Goal: Task Accomplishment & Management: Complete application form

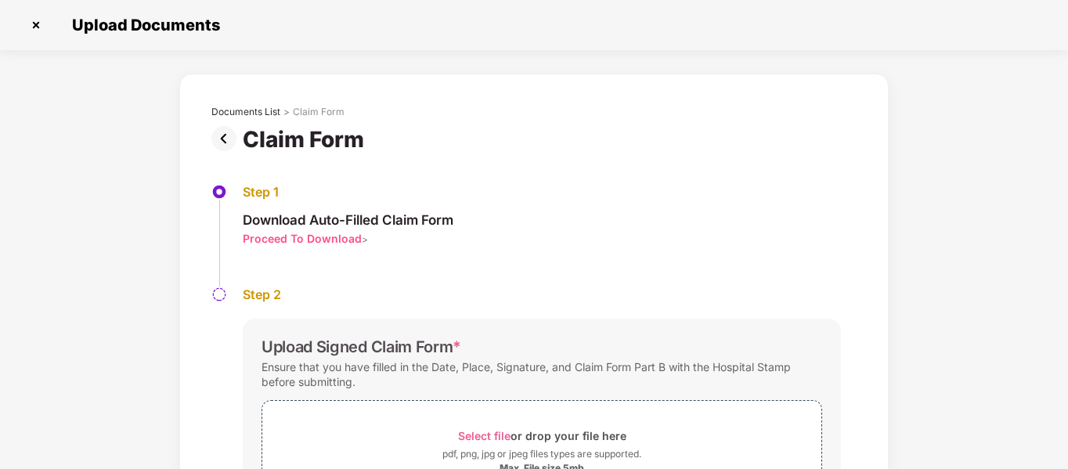
click at [221, 142] on img at bounding box center [226, 138] width 31 height 25
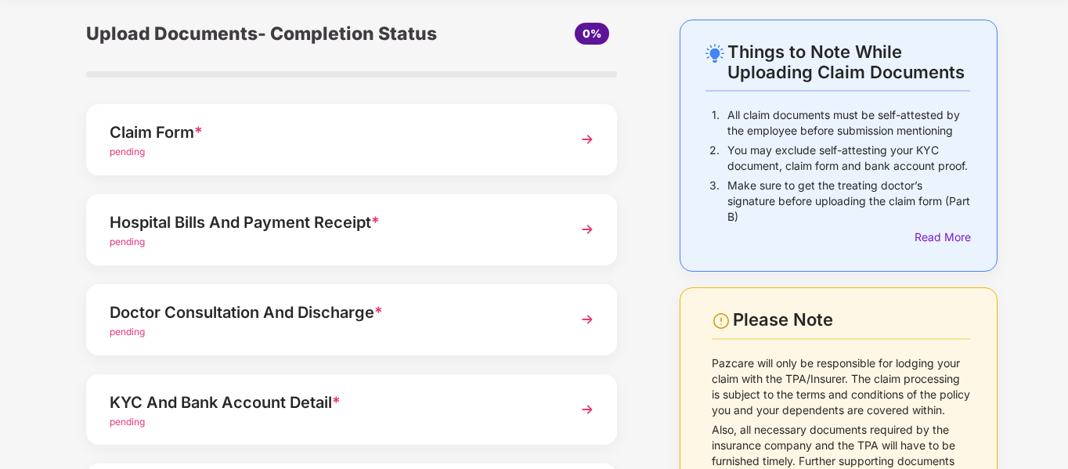
scroll to position [157, 0]
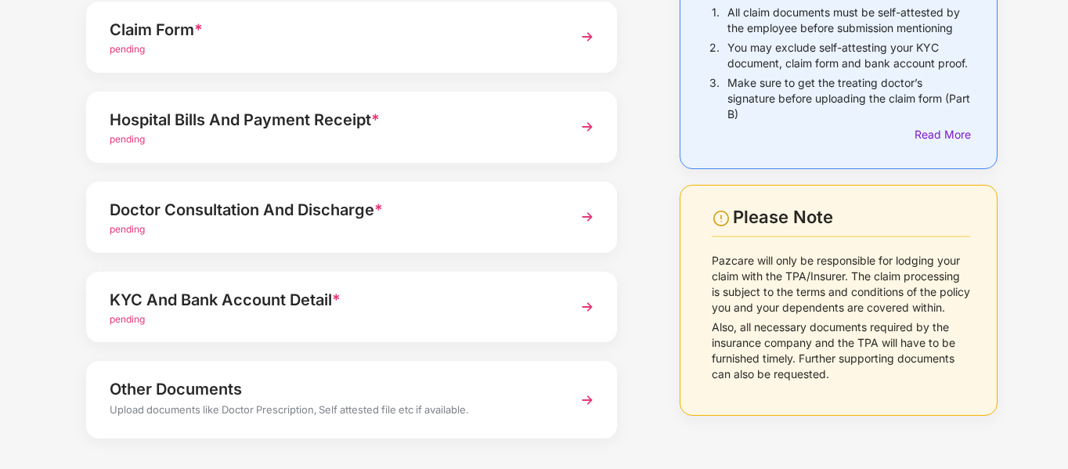
click at [402, 312] on div "pending" at bounding box center [331, 319] width 443 height 15
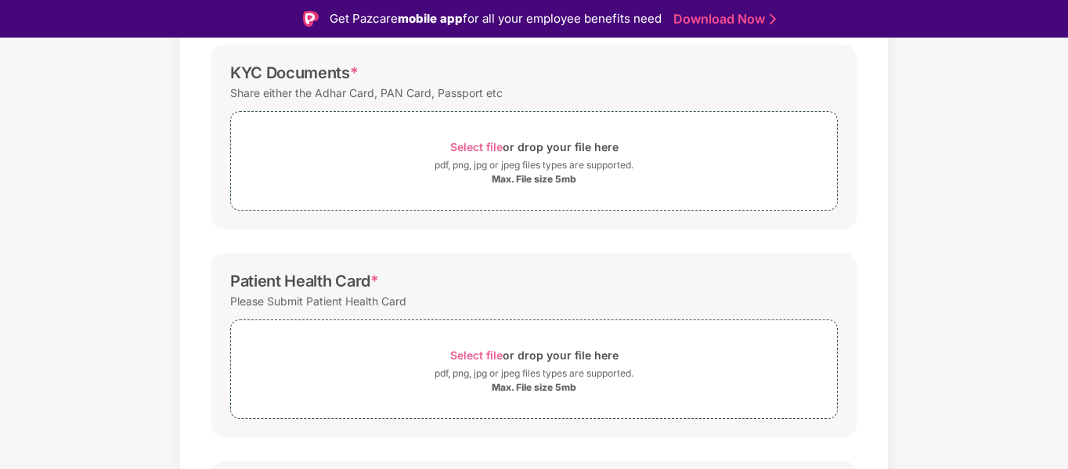
scroll to position [232, 0]
click at [553, 157] on div "Select file or drop your file here" at bounding box center [534, 147] width 168 height 21
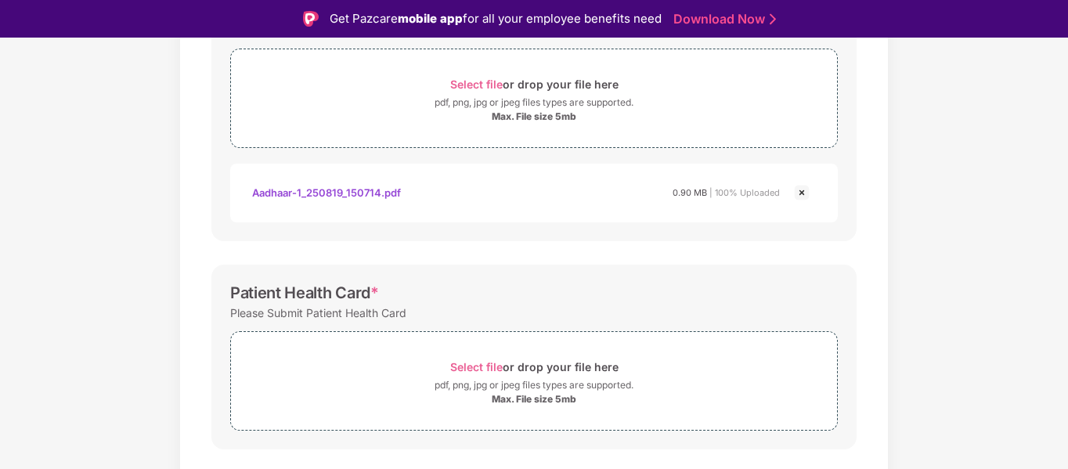
scroll to position [389, 0]
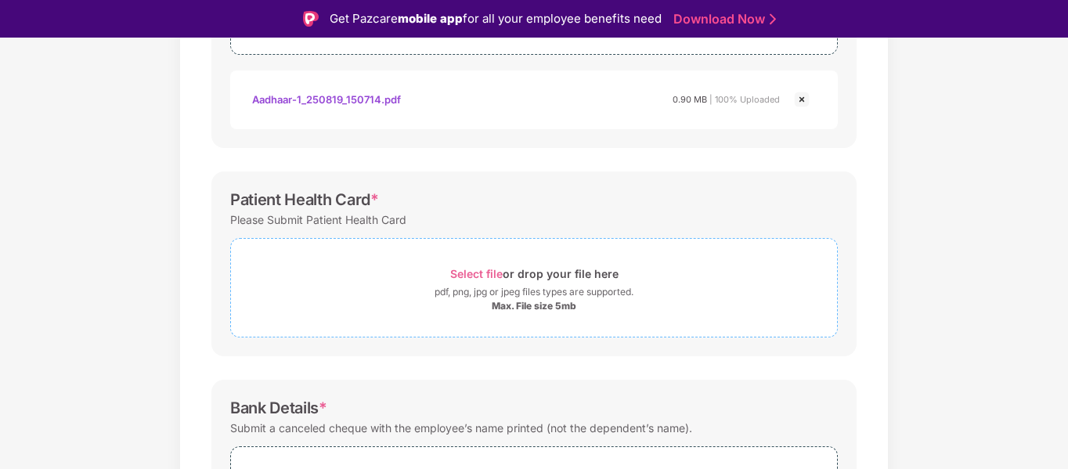
click at [520, 294] on div "pdf, png, jpg or jpeg files types are supported." at bounding box center [533, 292] width 199 height 16
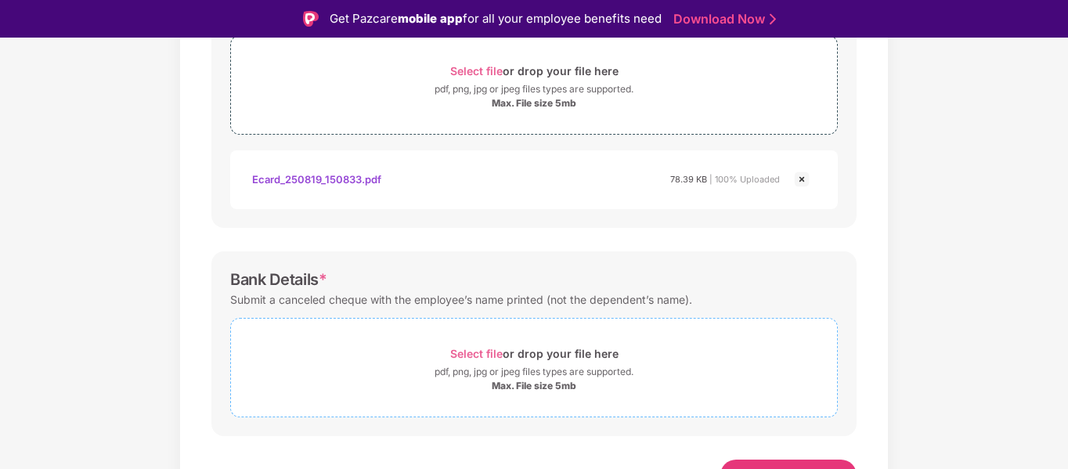
scroll to position [616, 0]
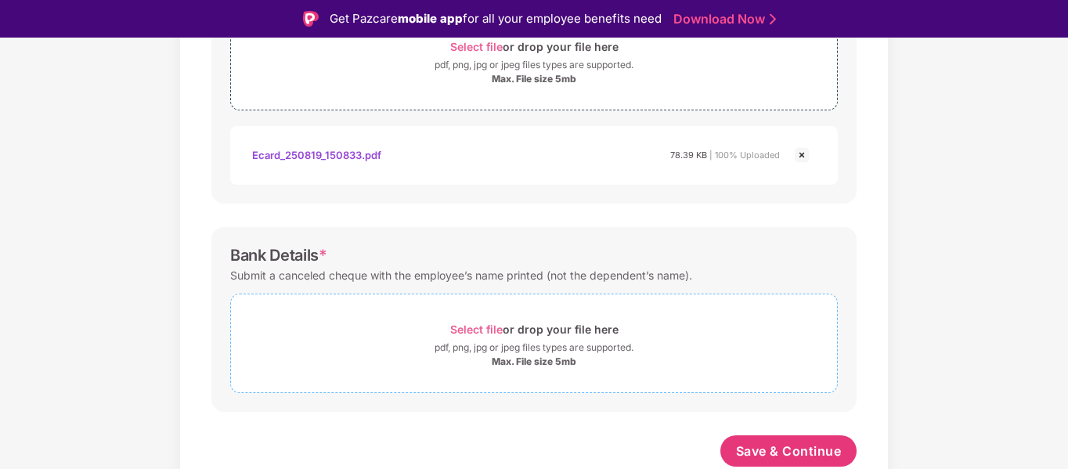
click at [539, 347] on div "pdf, png, jpg or jpeg files types are supported." at bounding box center [533, 348] width 199 height 16
click at [521, 353] on div "pdf, png, jpg or jpeg files types are supported." at bounding box center [533, 348] width 199 height 16
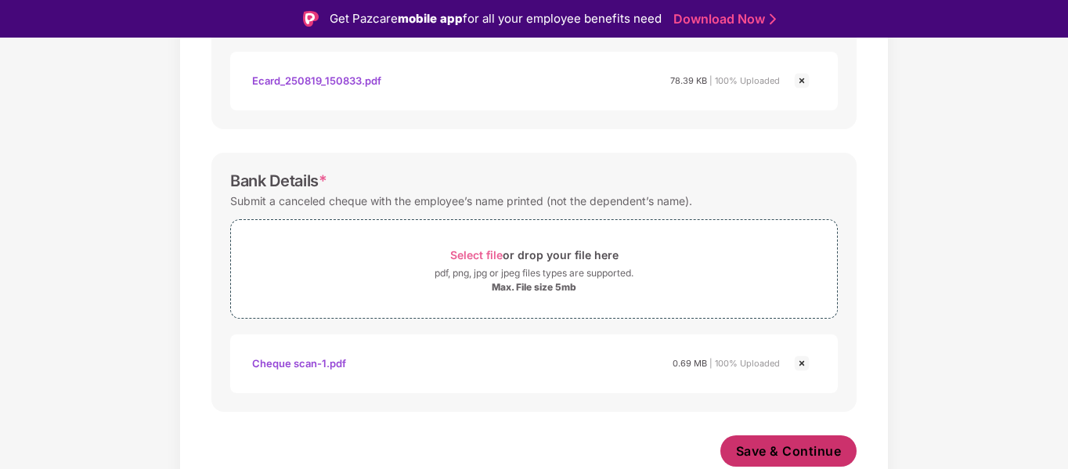
scroll to position [690, 0]
click at [805, 451] on span "Save & Continue" at bounding box center [789, 450] width 106 height 17
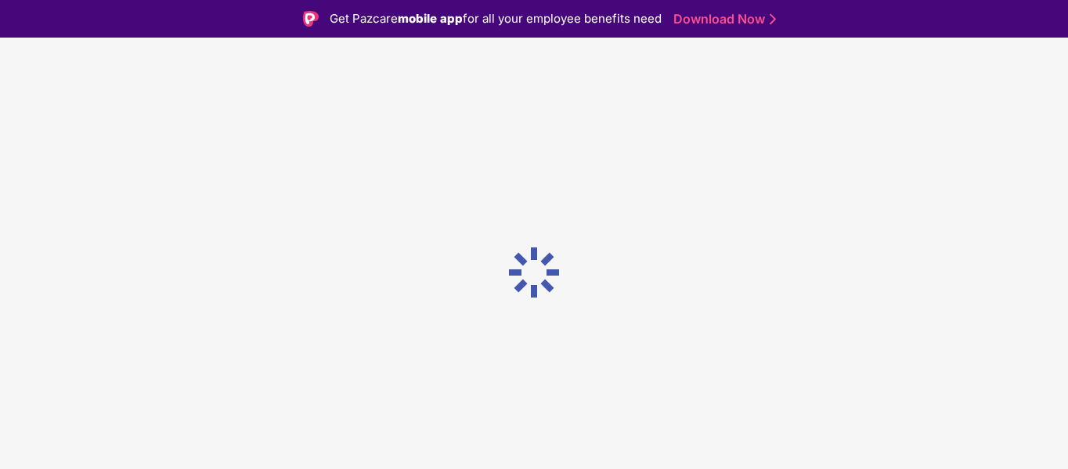
scroll to position [0, 0]
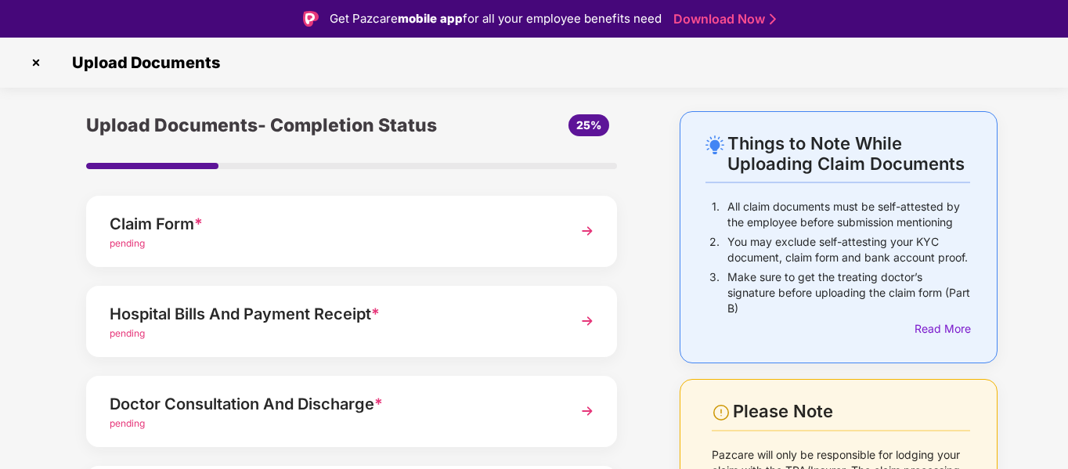
click at [243, 229] on div "Claim Form *" at bounding box center [331, 223] width 443 height 25
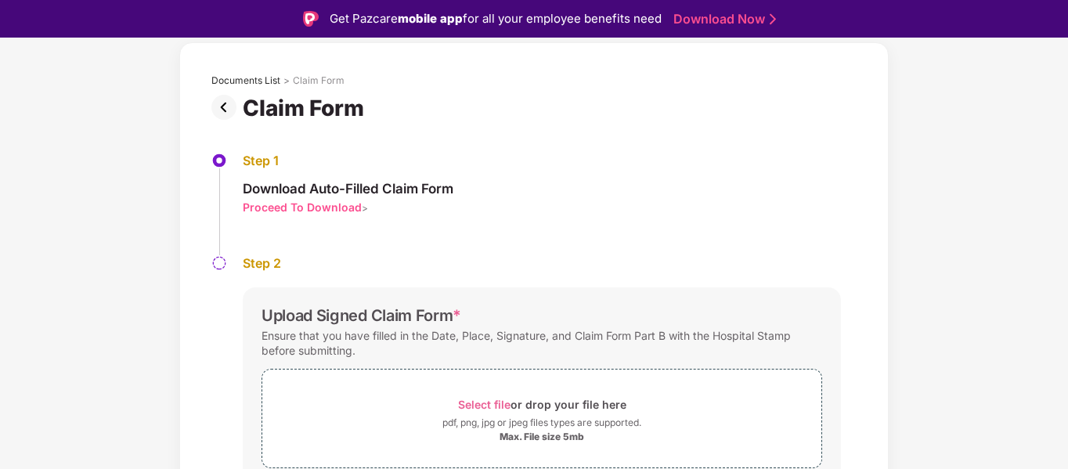
scroll to position [136, 0]
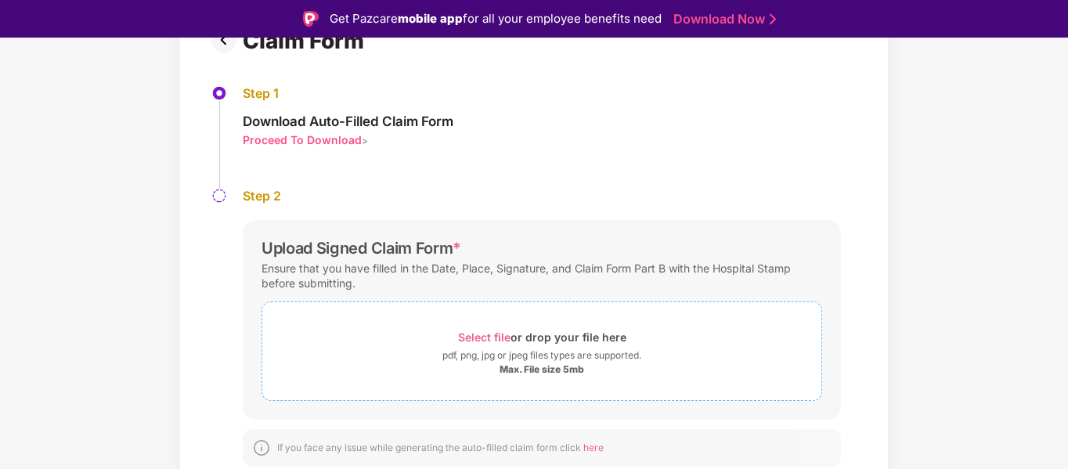
click at [536, 337] on div "Select file or drop your file here" at bounding box center [542, 336] width 168 height 21
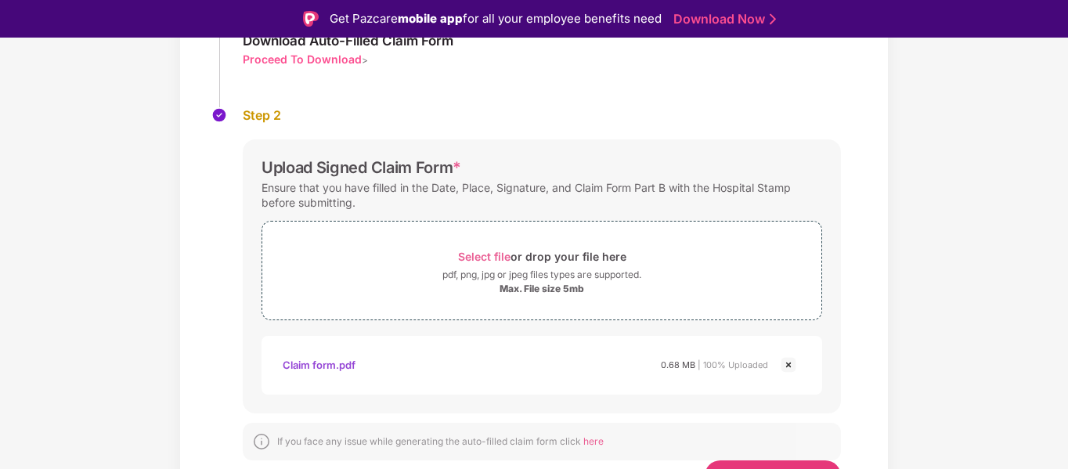
scroll to position [250, 0]
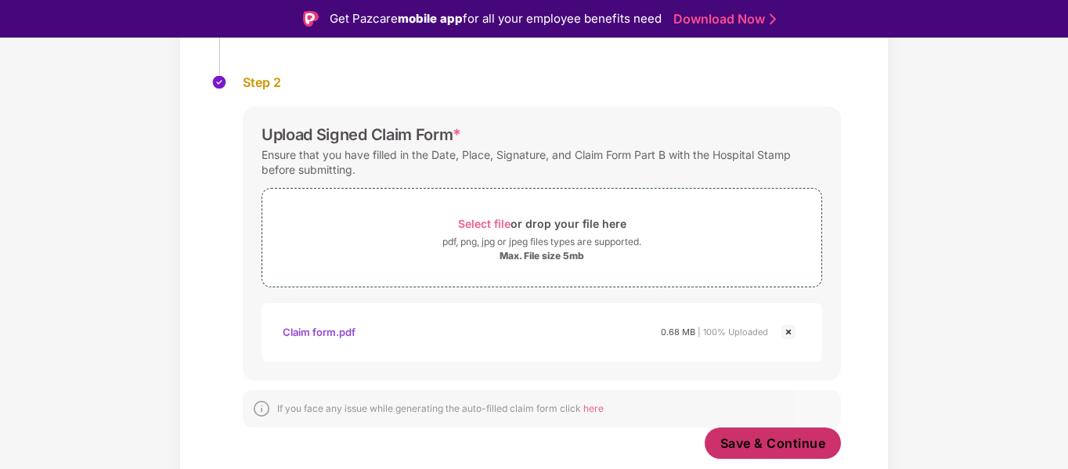
click at [761, 441] on span "Save & Continue" at bounding box center [773, 442] width 106 height 17
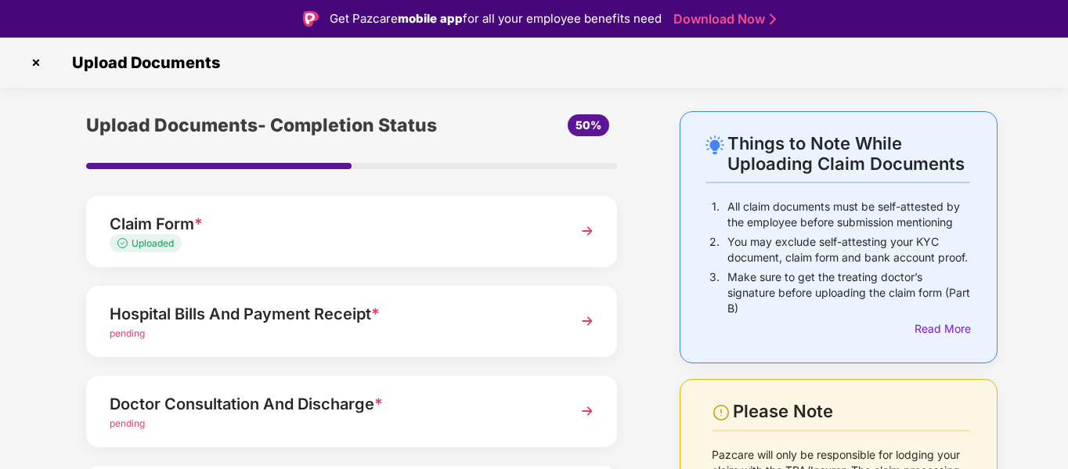
click at [253, 317] on div "Hospital Bills And Payment Receipt *" at bounding box center [331, 313] width 443 height 25
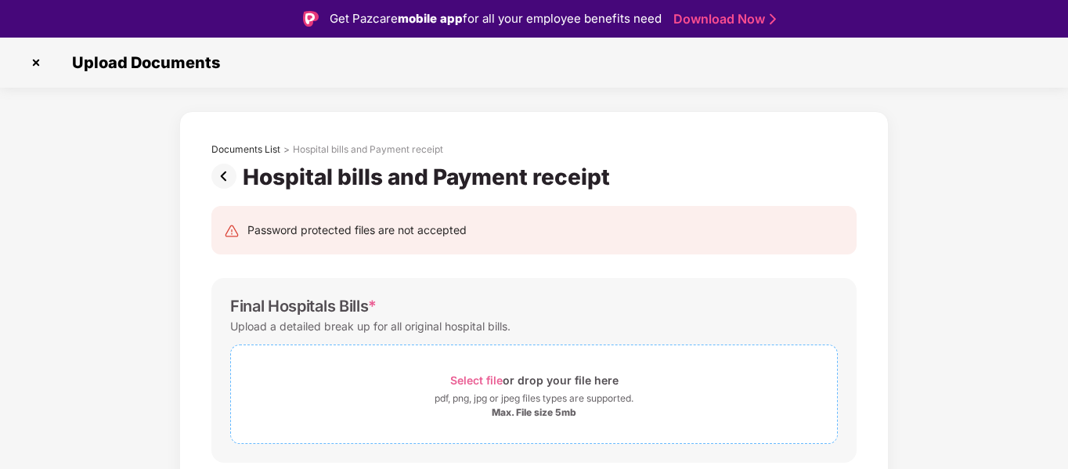
click at [516, 396] on div "pdf, png, jpg or jpeg files types are supported." at bounding box center [533, 399] width 199 height 16
click at [532, 391] on div "pdf, png, jpg or jpeg files types are supported." at bounding box center [533, 399] width 199 height 16
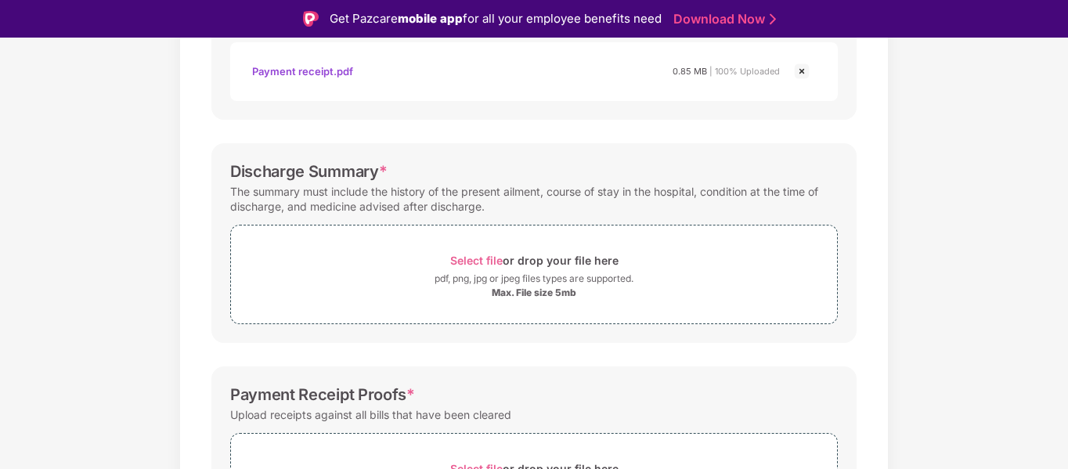
scroll to position [470, 0]
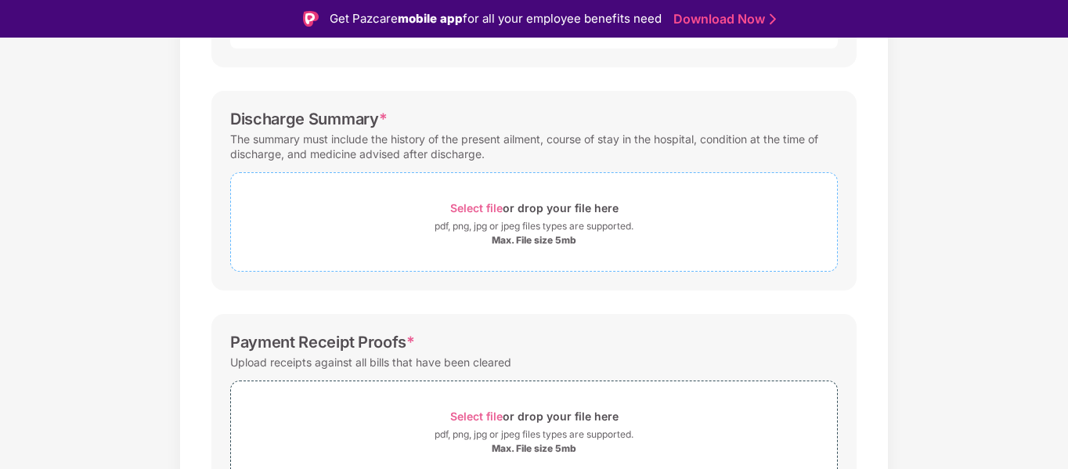
click at [543, 227] on div "pdf, png, jpg or jpeg files types are supported." at bounding box center [533, 226] width 199 height 16
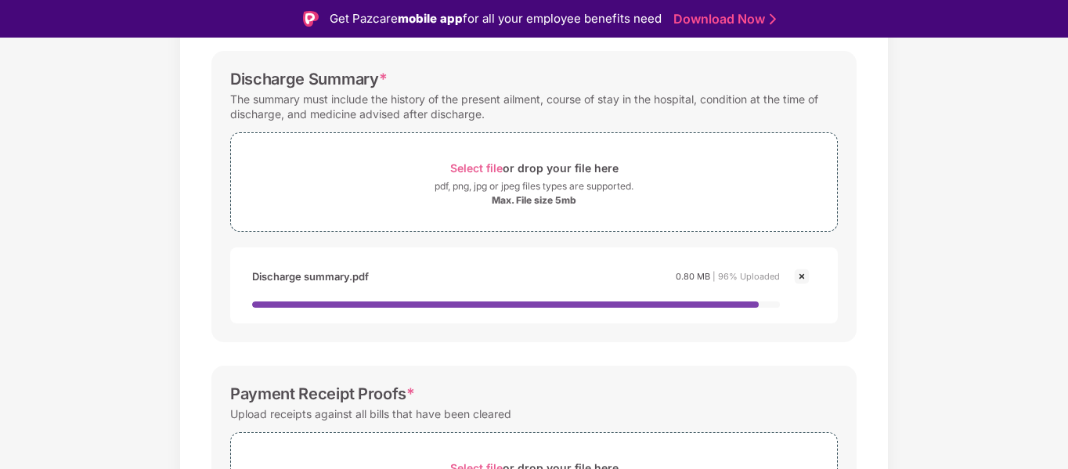
scroll to position [548, 0]
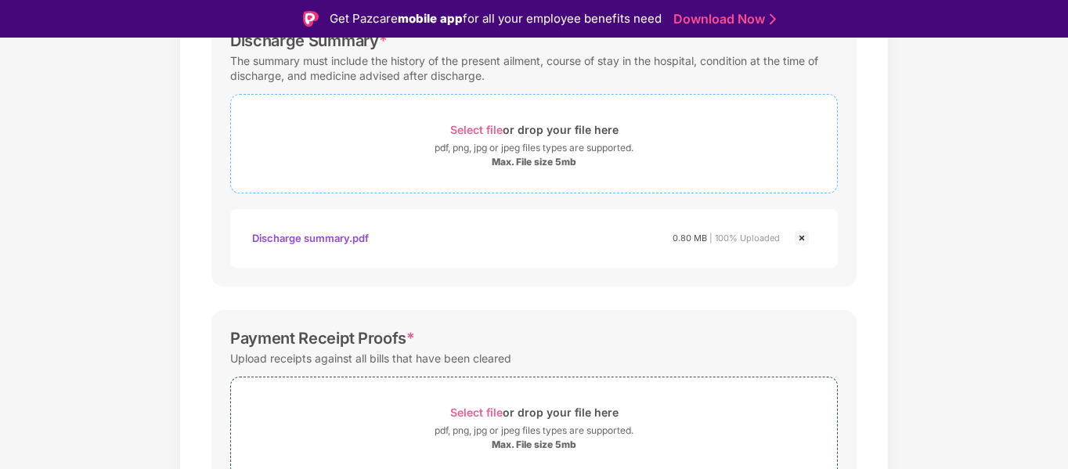
click at [537, 128] on div "Select file or drop your file here" at bounding box center [534, 129] width 168 height 21
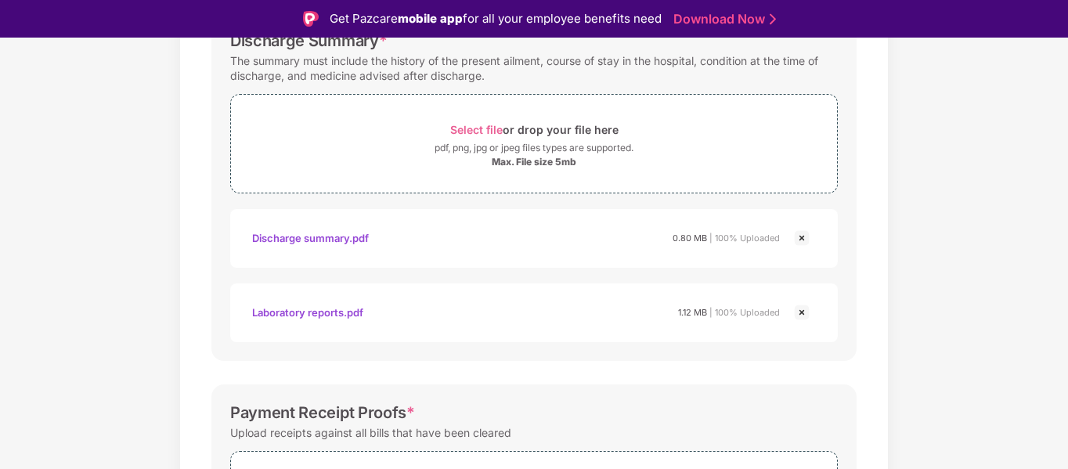
click at [799, 314] on img at bounding box center [801, 312] width 19 height 19
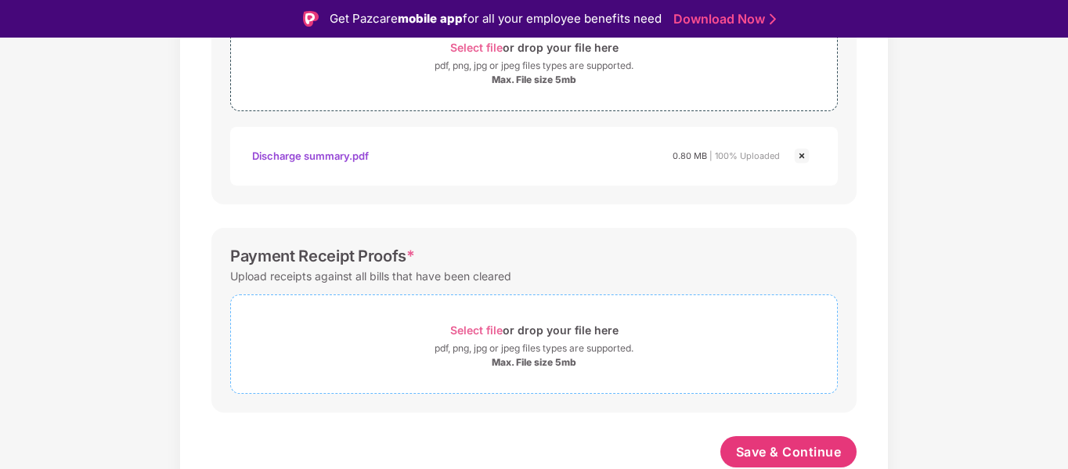
scroll to position [631, 0]
click at [807, 443] on span "Save & Continue" at bounding box center [789, 450] width 106 height 17
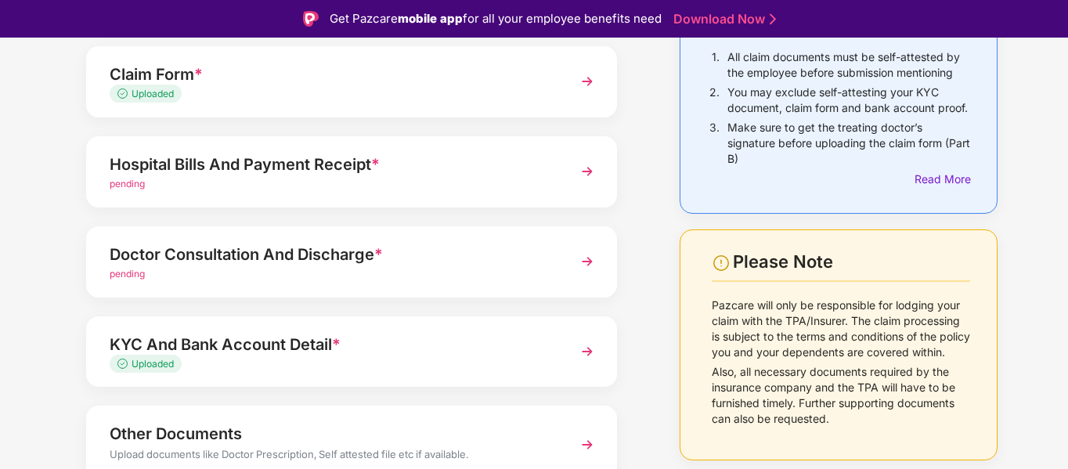
scroll to position [0, 0]
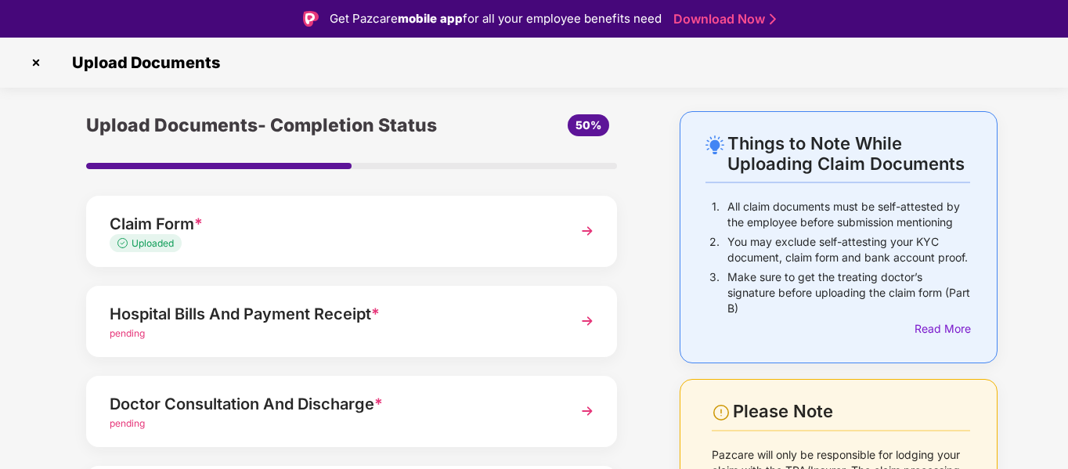
click at [272, 321] on div "Hospital Bills And Payment Receipt *" at bounding box center [331, 313] width 443 height 25
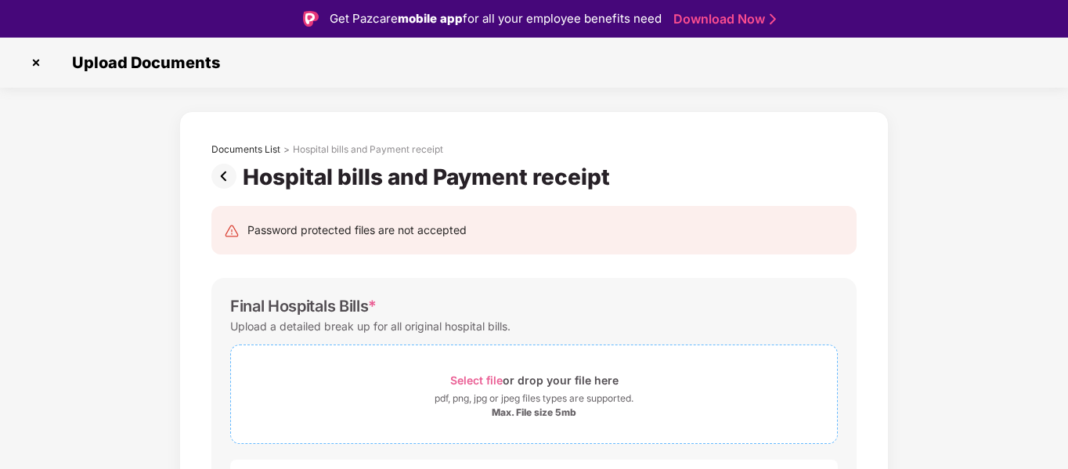
click at [522, 398] on div "pdf, png, jpg or jpeg files types are supported." at bounding box center [533, 399] width 199 height 16
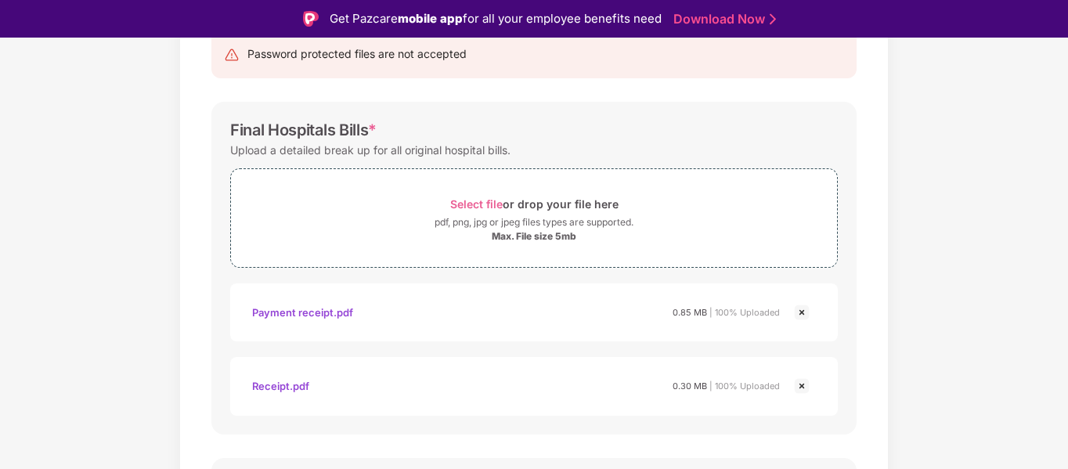
scroll to position [235, 0]
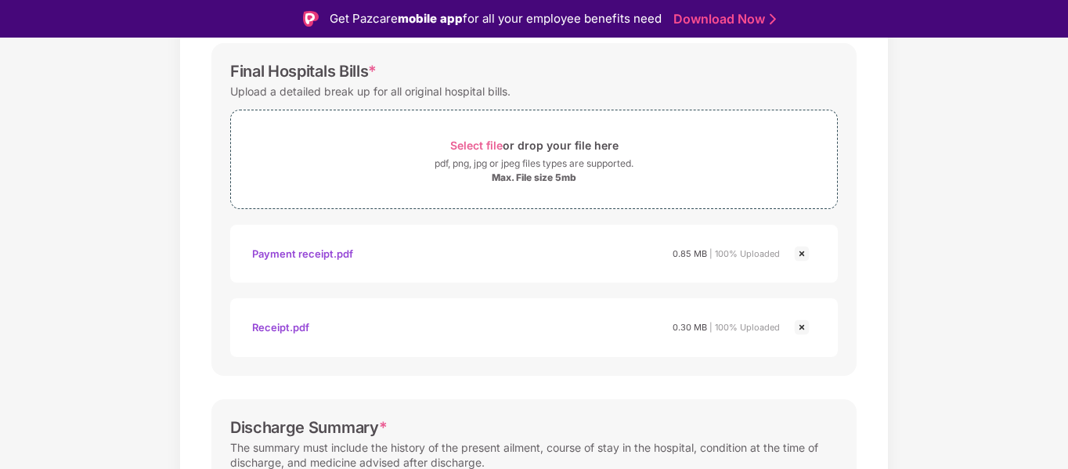
click at [798, 257] on img at bounding box center [801, 253] width 19 height 19
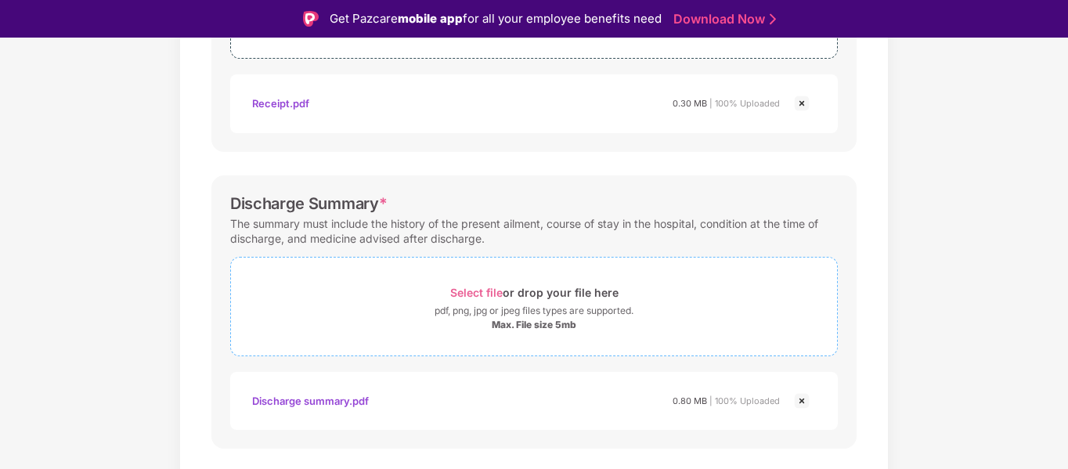
scroll to position [391, 0]
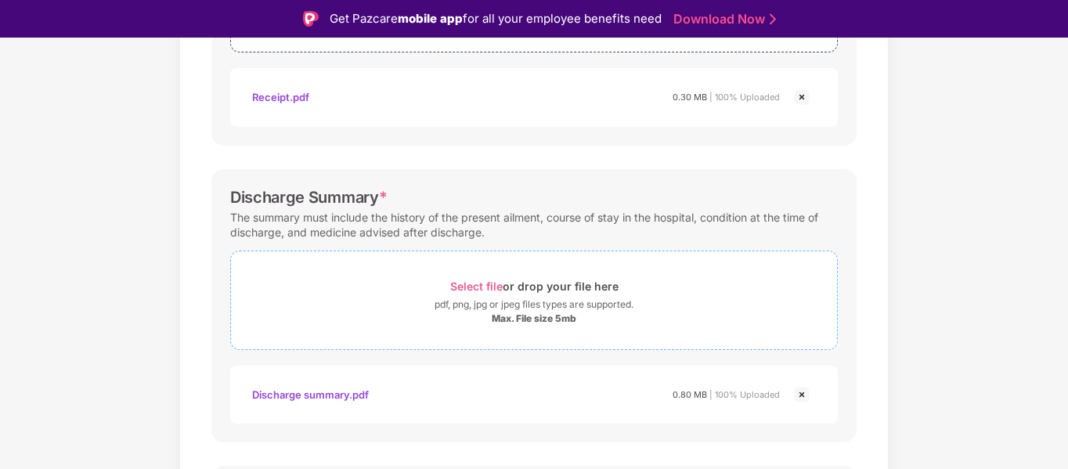
click at [550, 308] on div "pdf, png, jpg or jpeg files types are supported." at bounding box center [533, 305] width 199 height 16
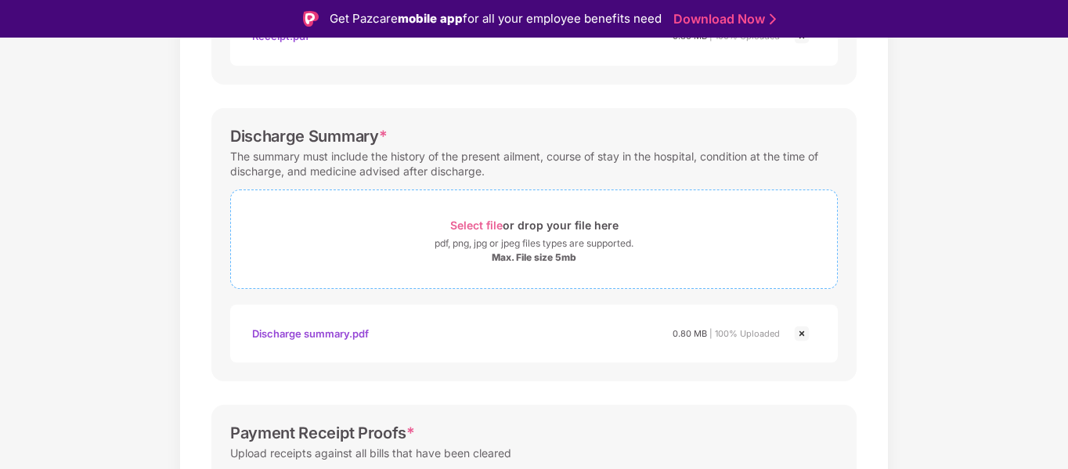
scroll to position [630, 0]
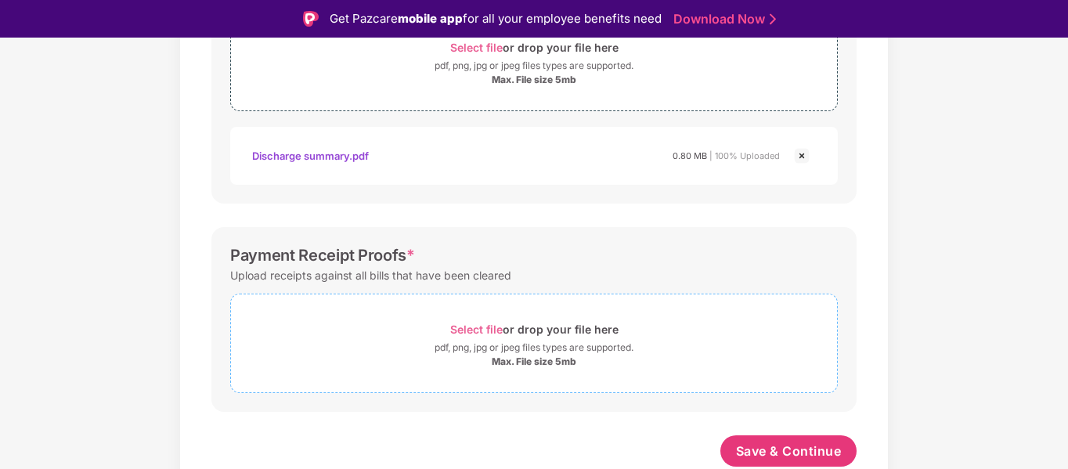
click at [471, 345] on div "pdf, png, jpg or jpeg files types are supported." at bounding box center [533, 348] width 199 height 16
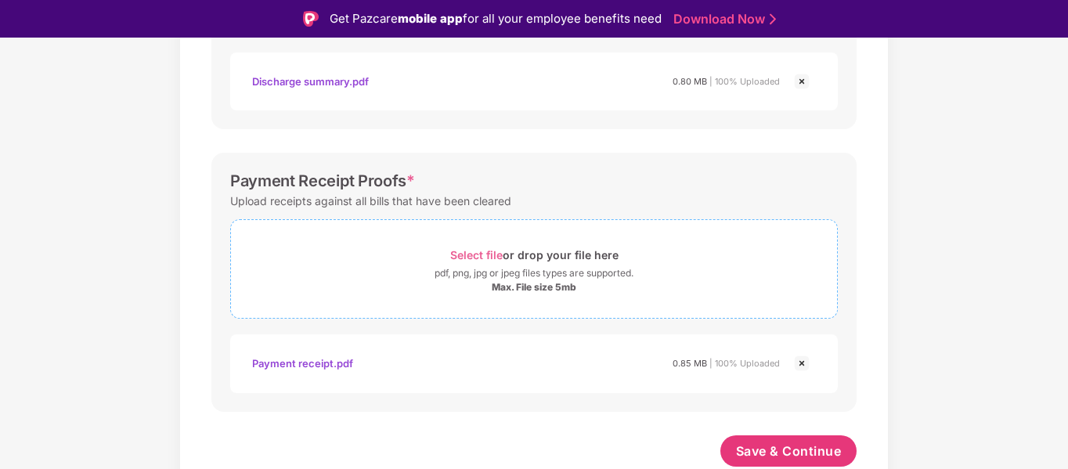
scroll to position [705, 0]
click at [751, 443] on span "Save & Continue" at bounding box center [789, 450] width 106 height 17
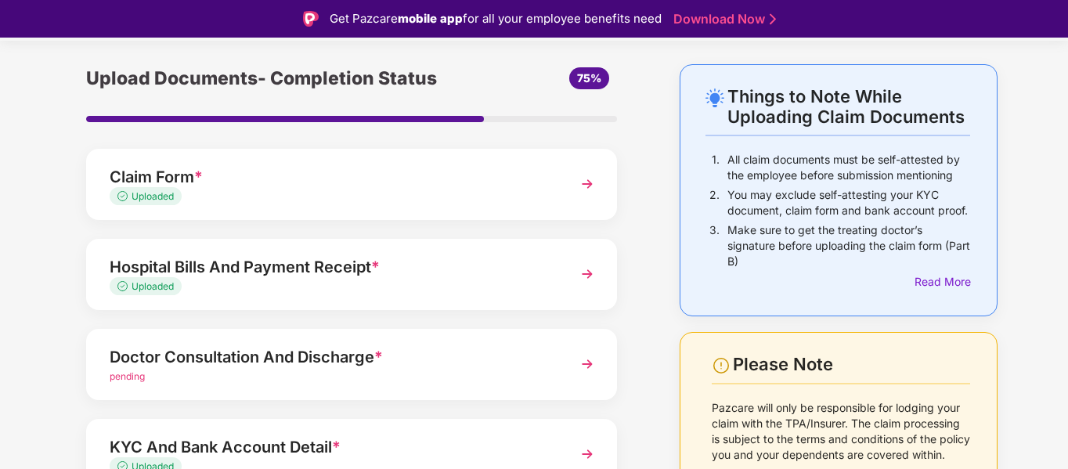
scroll to position [157, 0]
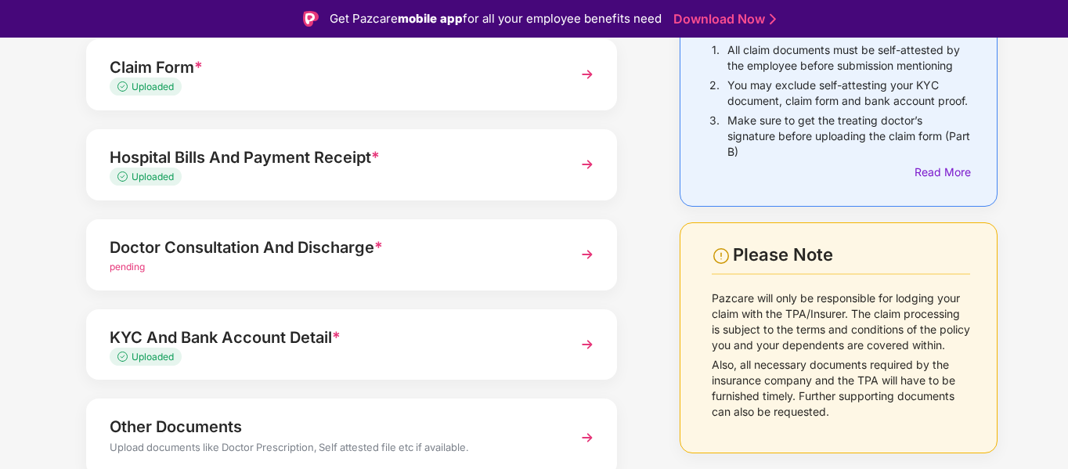
click at [584, 255] on img at bounding box center [587, 254] width 28 height 28
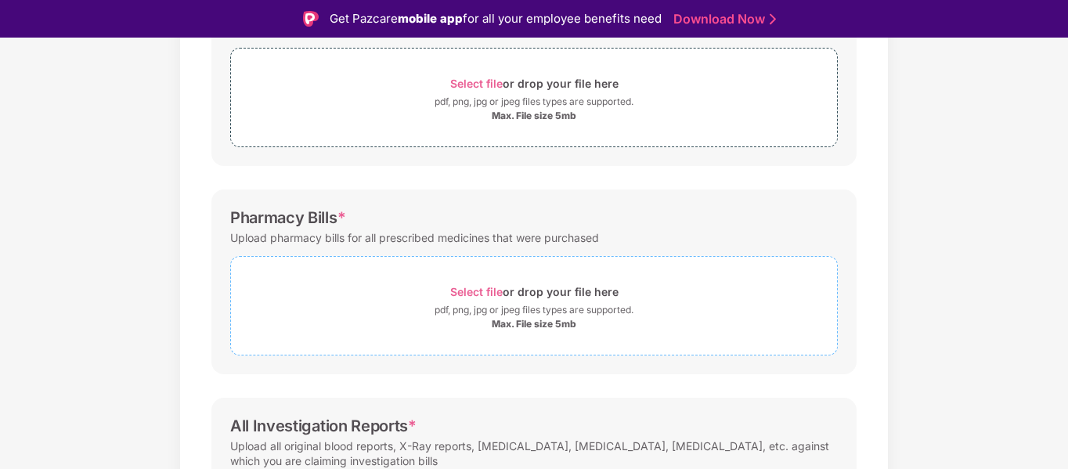
scroll to position [313, 0]
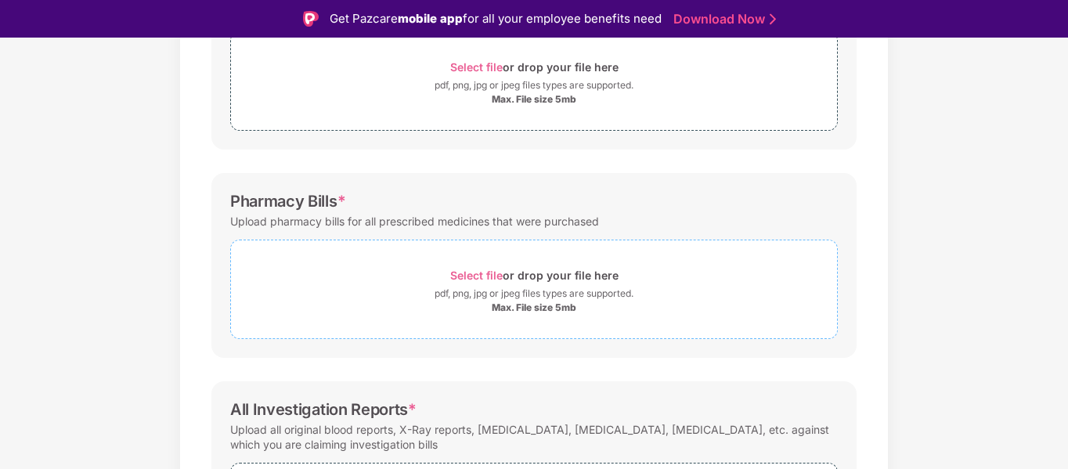
click at [547, 290] on div "pdf, png, jpg or jpeg files types are supported." at bounding box center [533, 294] width 199 height 16
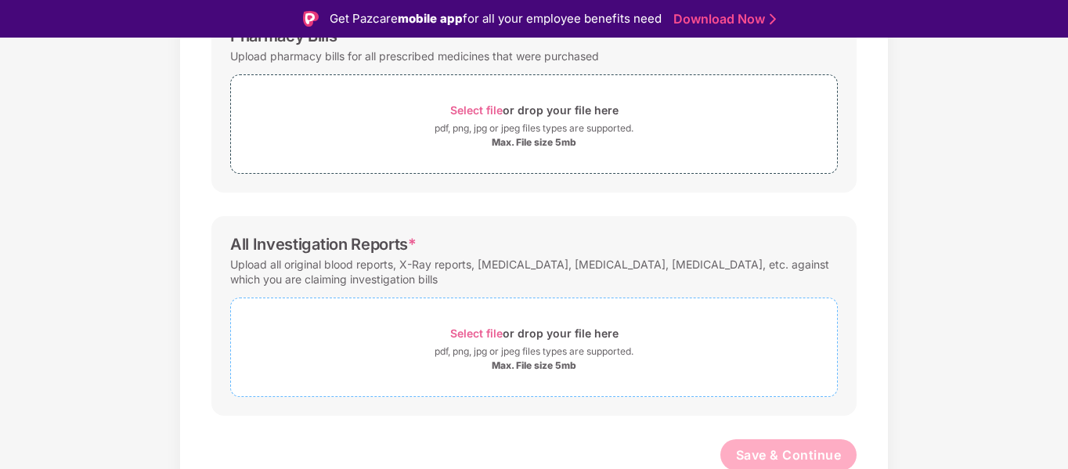
scroll to position [482, 0]
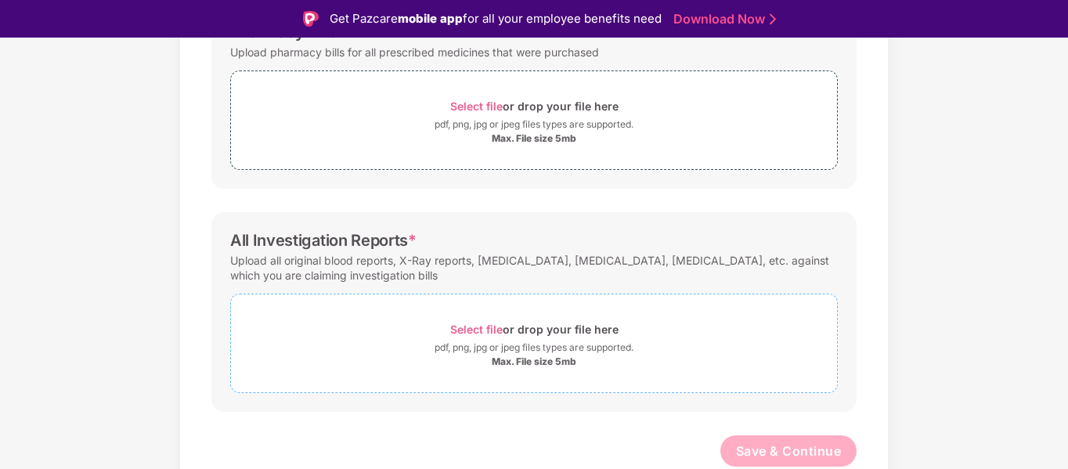
click at [488, 327] on span "Select file" at bounding box center [476, 329] width 52 height 13
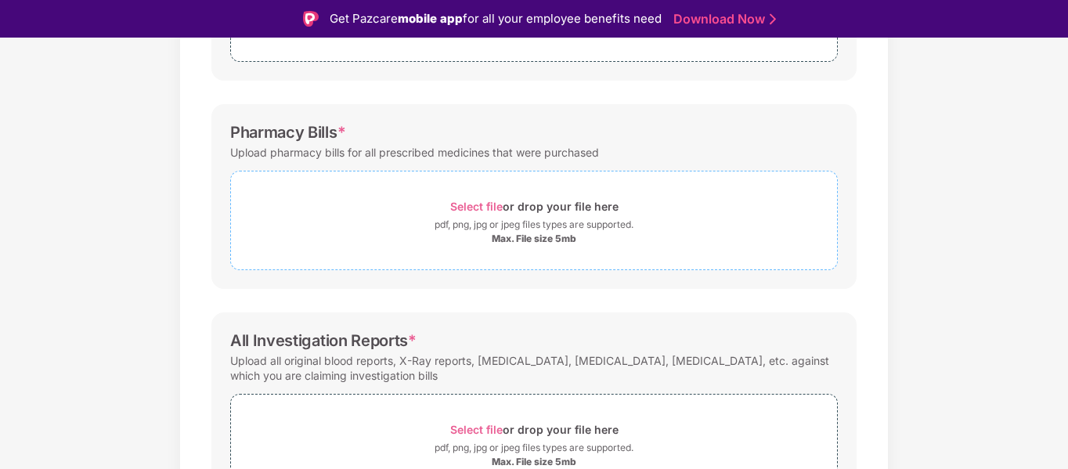
scroll to position [557, 0]
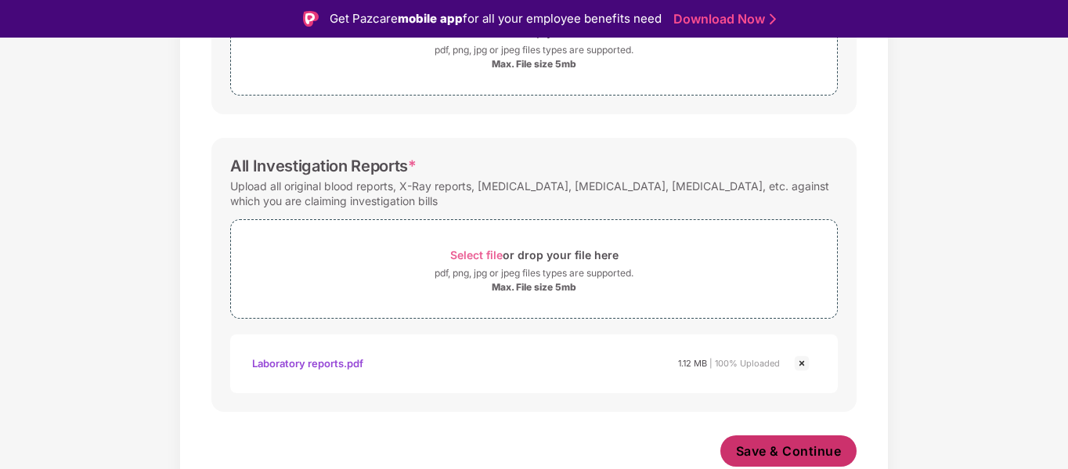
click at [800, 443] on span "Save & Continue" at bounding box center [789, 450] width 106 height 17
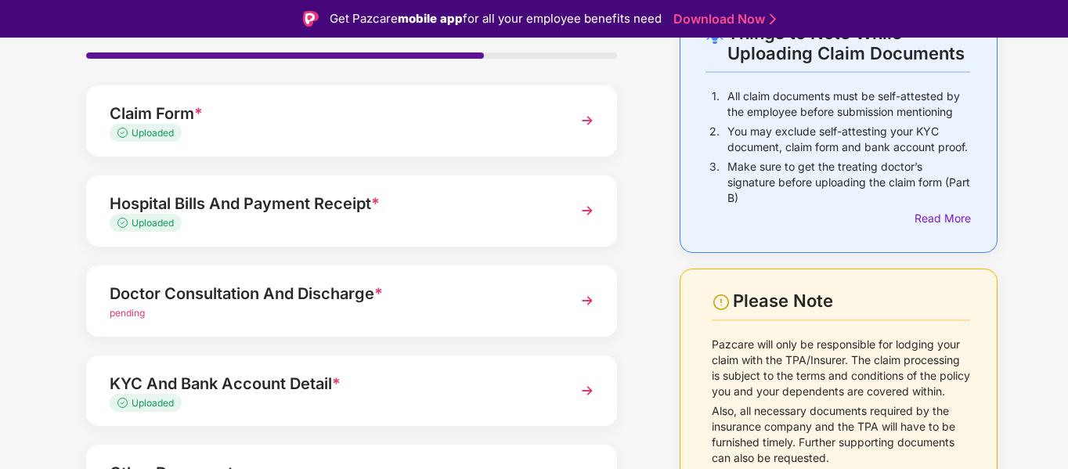
scroll to position [157, 0]
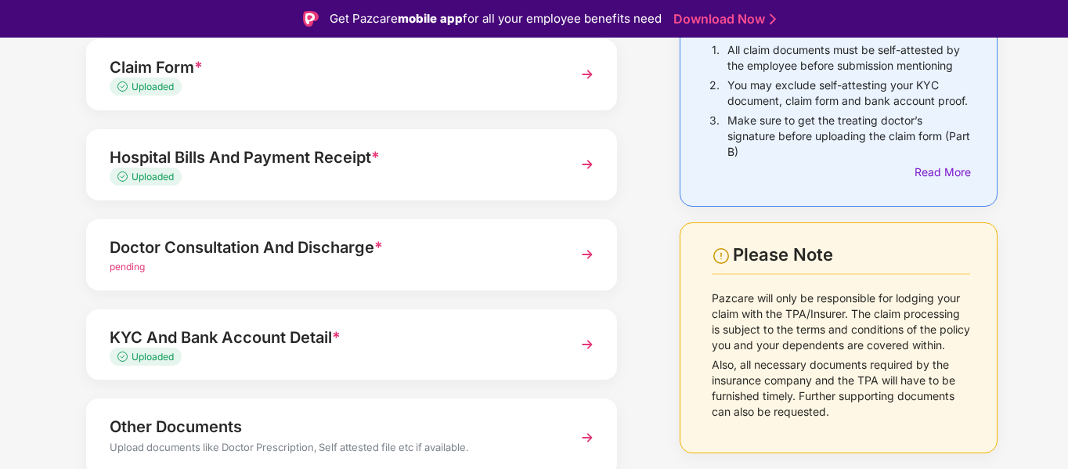
click at [584, 255] on img at bounding box center [587, 254] width 28 height 28
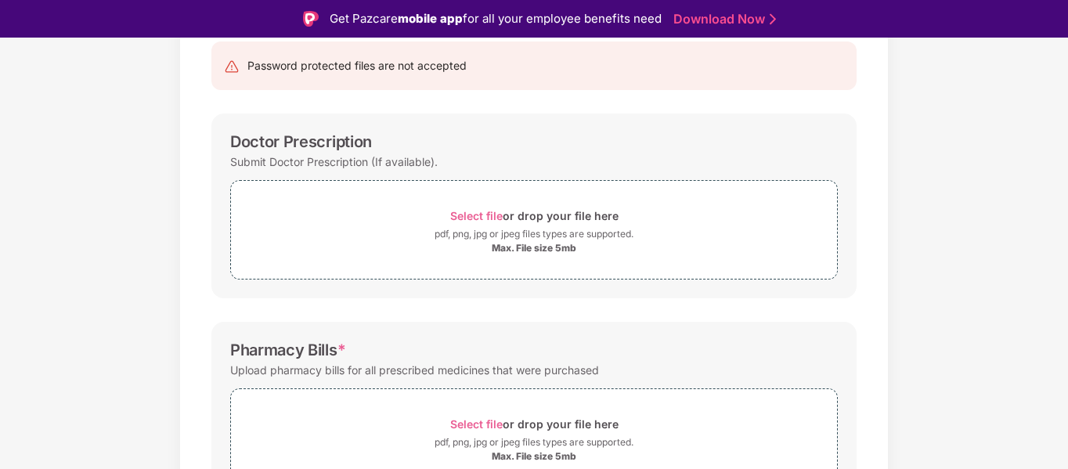
scroll to position [0, 0]
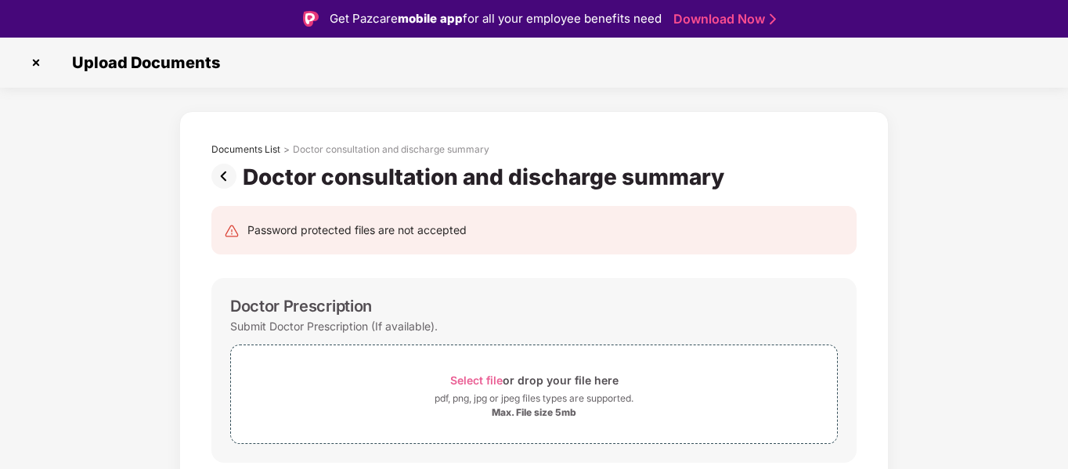
click at [230, 172] on img at bounding box center [226, 176] width 31 height 25
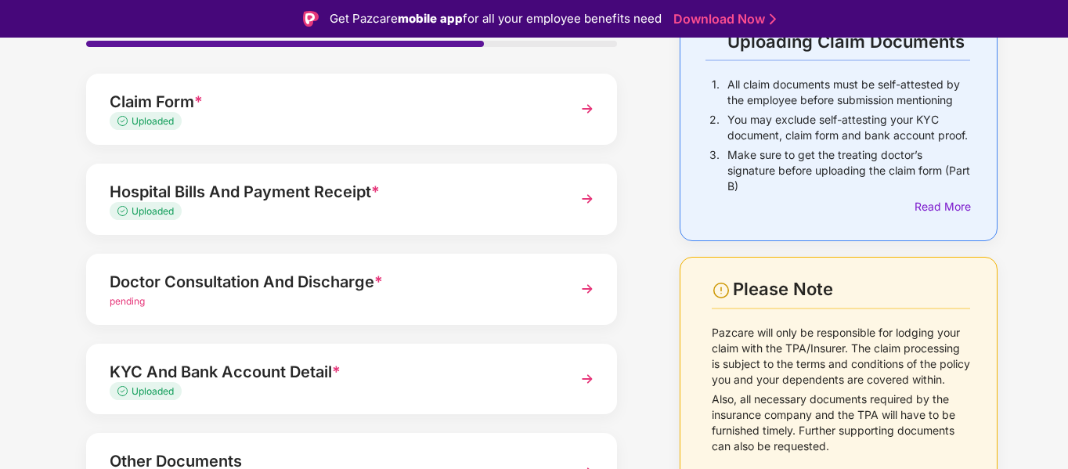
scroll to position [157, 0]
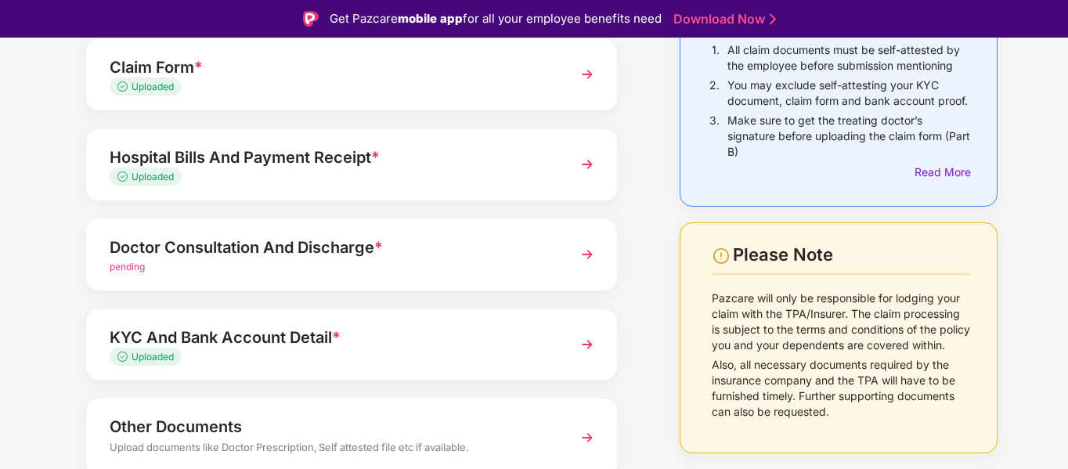
click at [582, 258] on img at bounding box center [587, 254] width 28 height 28
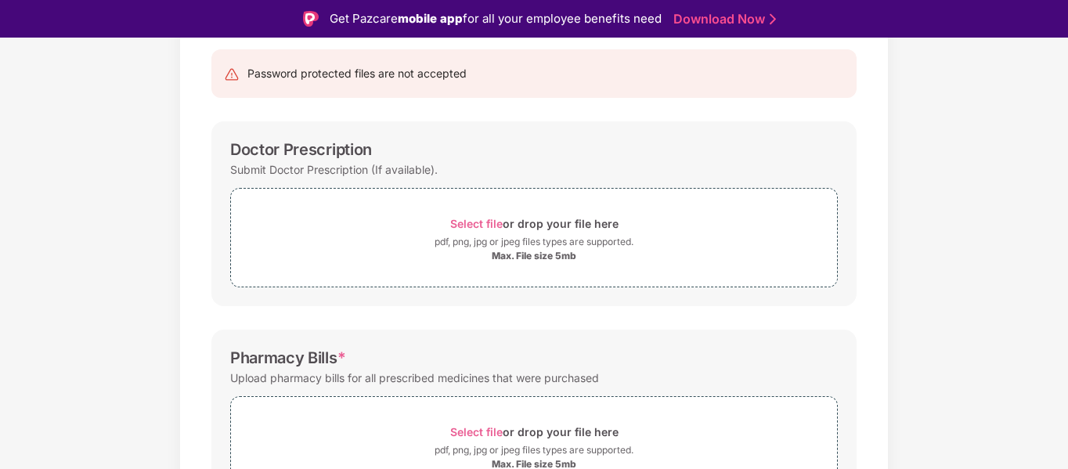
scroll to position [235, 0]
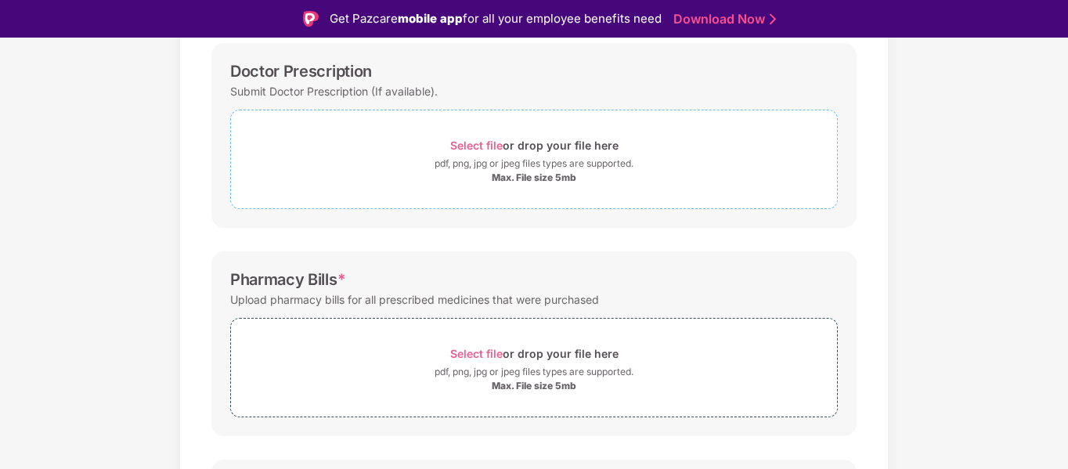
click at [537, 157] on div "pdf, png, jpg or jpeg files types are supported." at bounding box center [533, 164] width 199 height 16
click at [467, 357] on span "Select file" at bounding box center [476, 353] width 52 height 13
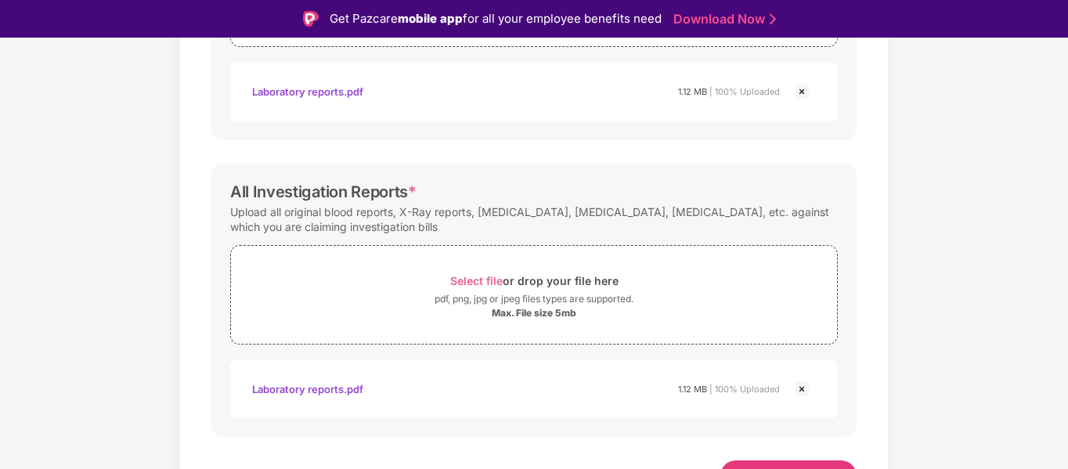
scroll to position [630, 0]
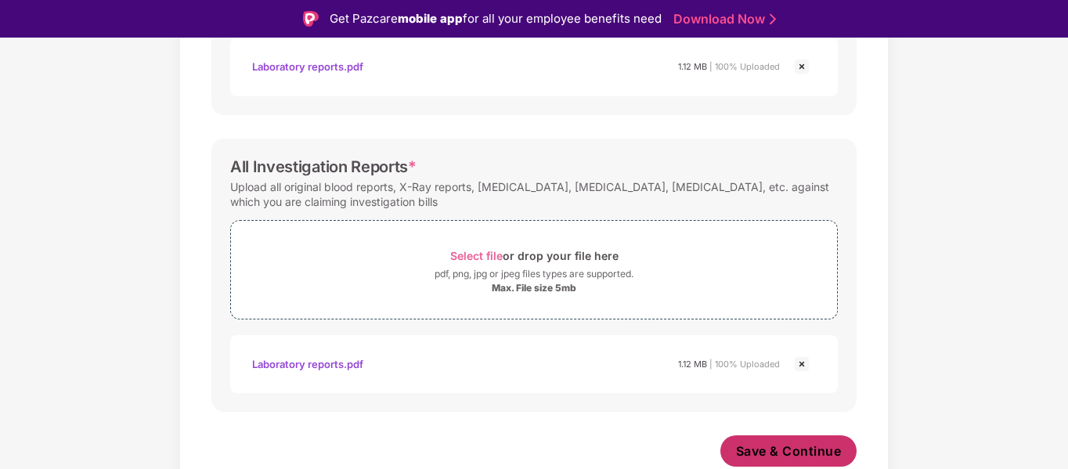
click at [775, 456] on span "Save & Continue" at bounding box center [789, 450] width 106 height 17
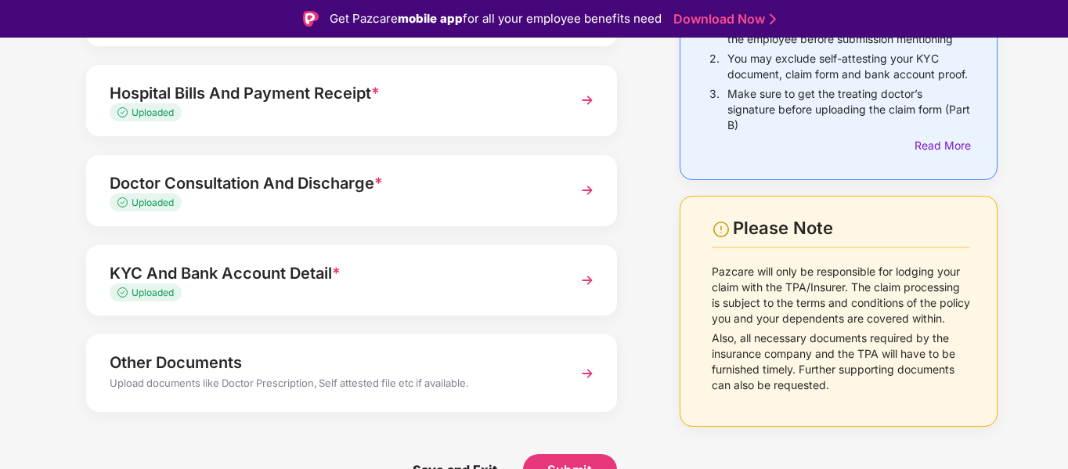
scroll to position [186, 0]
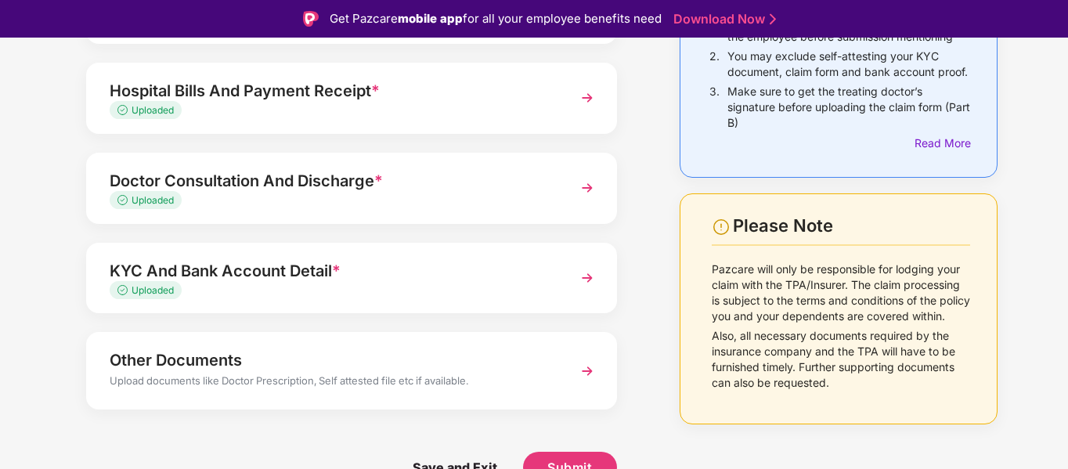
click at [588, 364] on img at bounding box center [587, 371] width 28 height 28
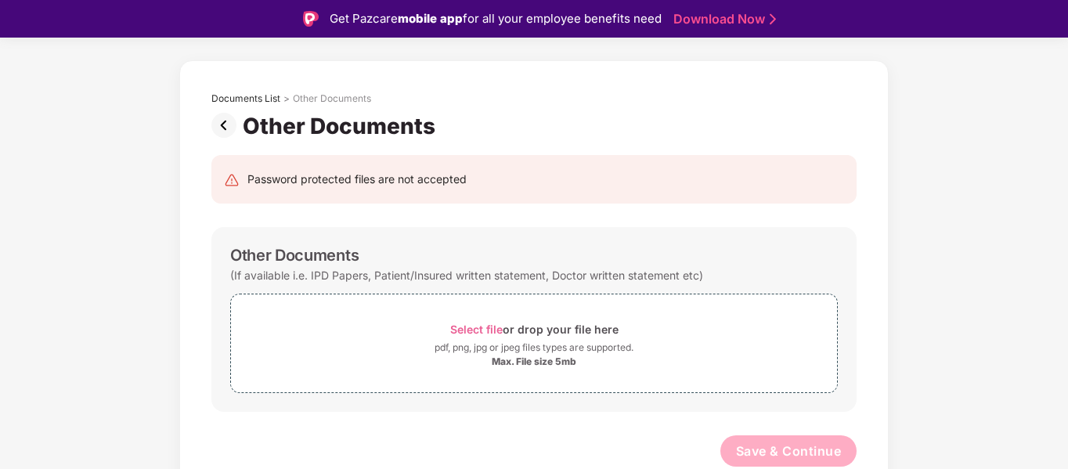
scroll to position [51, 0]
click at [524, 341] on div "pdf, png, jpg or jpeg files types are supported." at bounding box center [533, 348] width 199 height 16
click at [216, 122] on img at bounding box center [226, 125] width 31 height 25
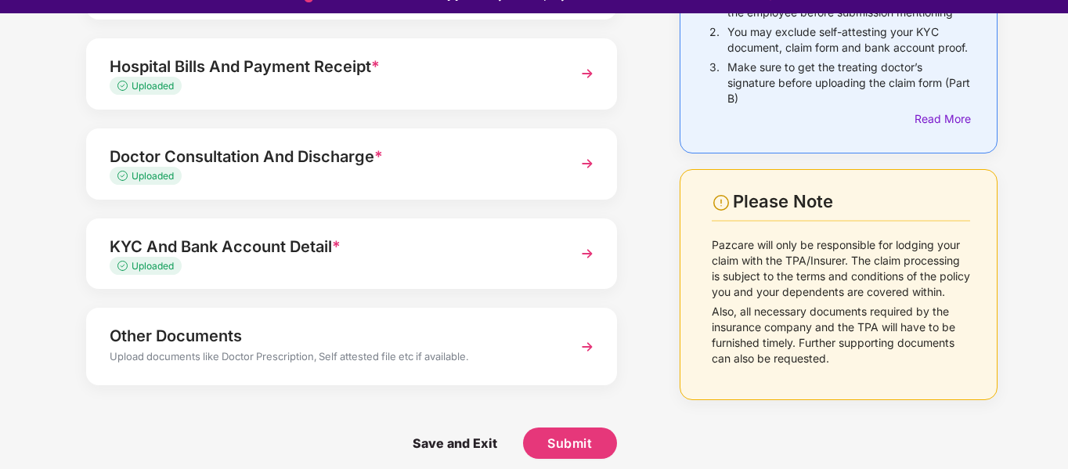
scroll to position [38, 0]
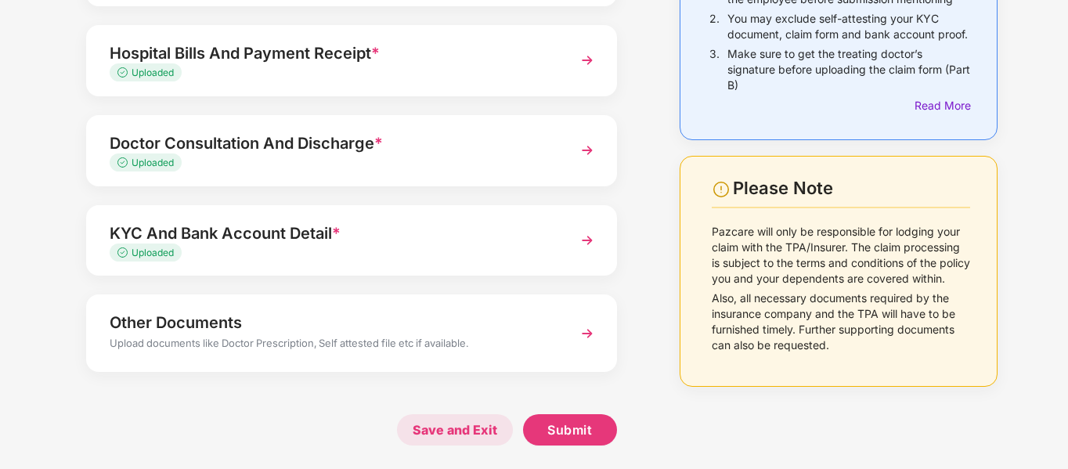
click at [448, 431] on span "Save and Exit" at bounding box center [455, 429] width 116 height 31
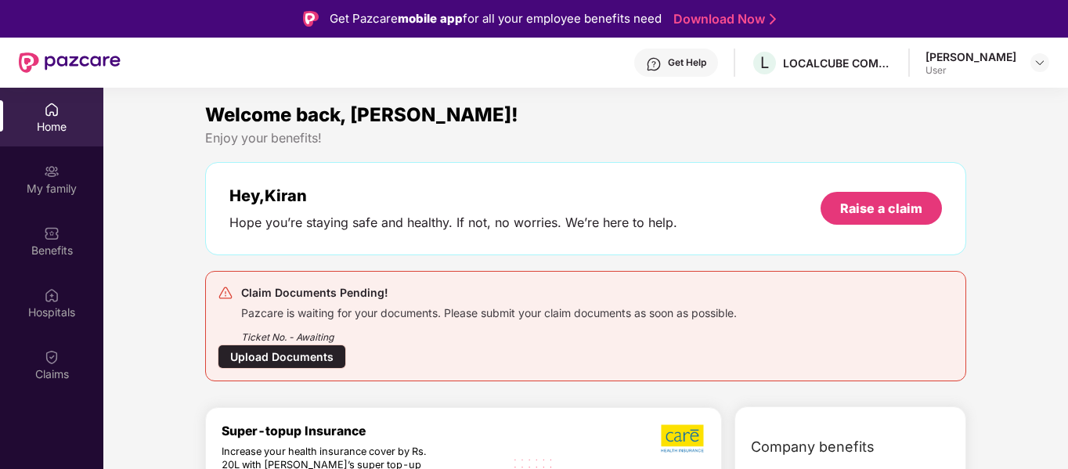
click at [278, 355] on div "Upload Documents" at bounding box center [282, 356] width 128 height 24
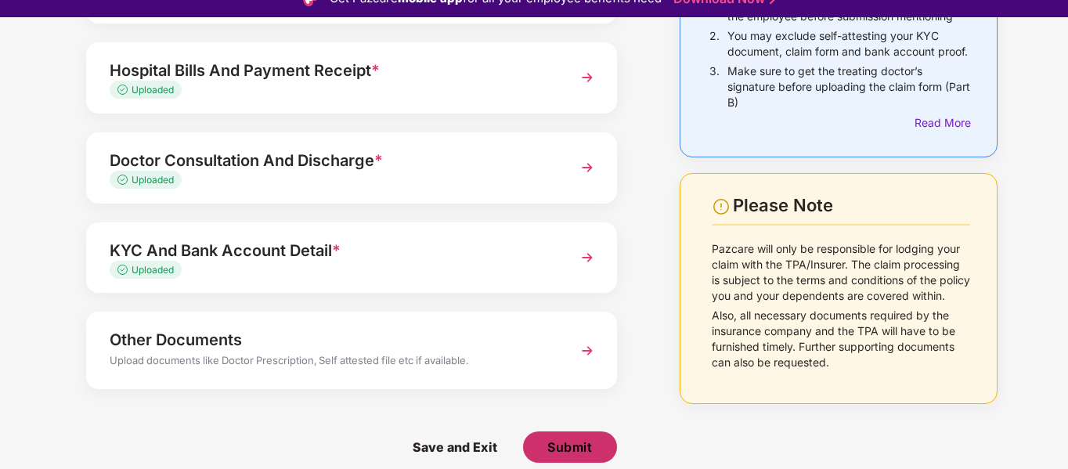
scroll to position [38, 0]
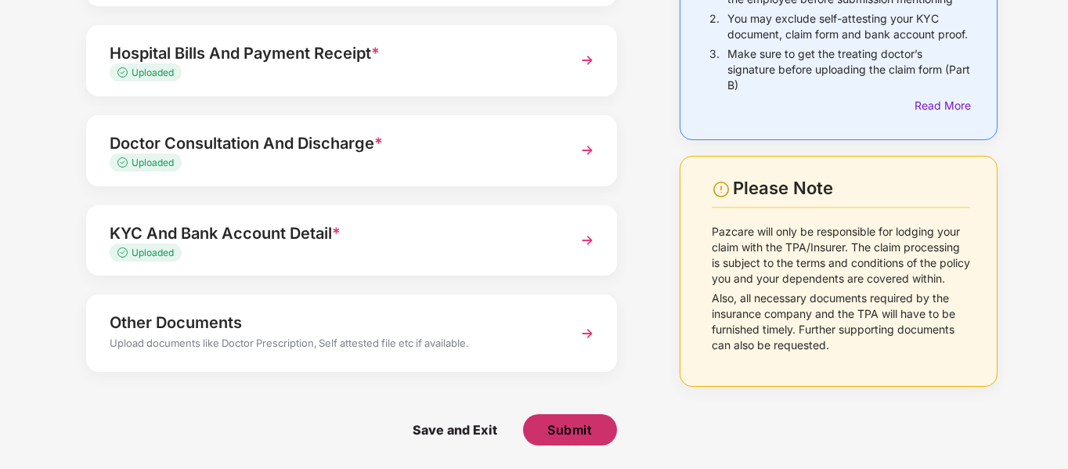
click at [573, 433] on span "Submit" at bounding box center [569, 429] width 45 height 17
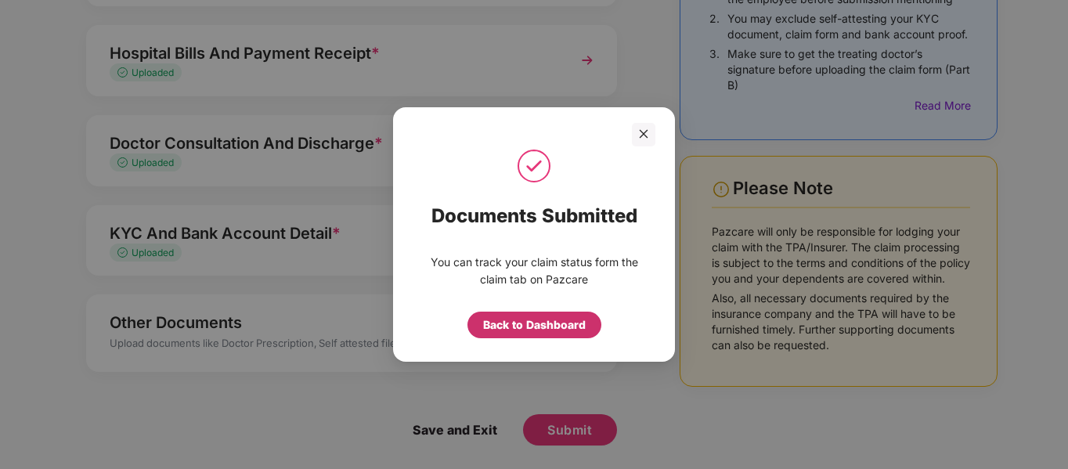
click at [533, 325] on div "Back to Dashboard" at bounding box center [534, 324] width 103 height 17
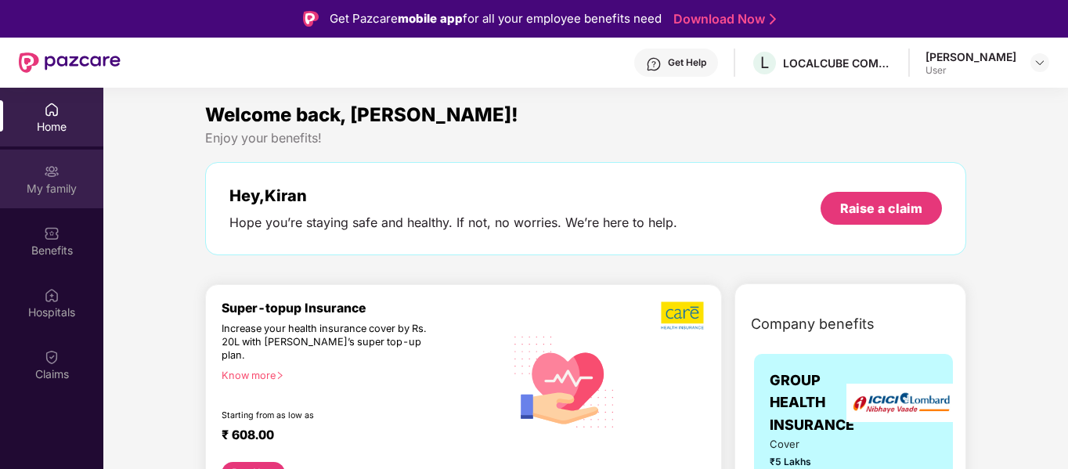
click at [49, 187] on div "My family" at bounding box center [51, 189] width 103 height 16
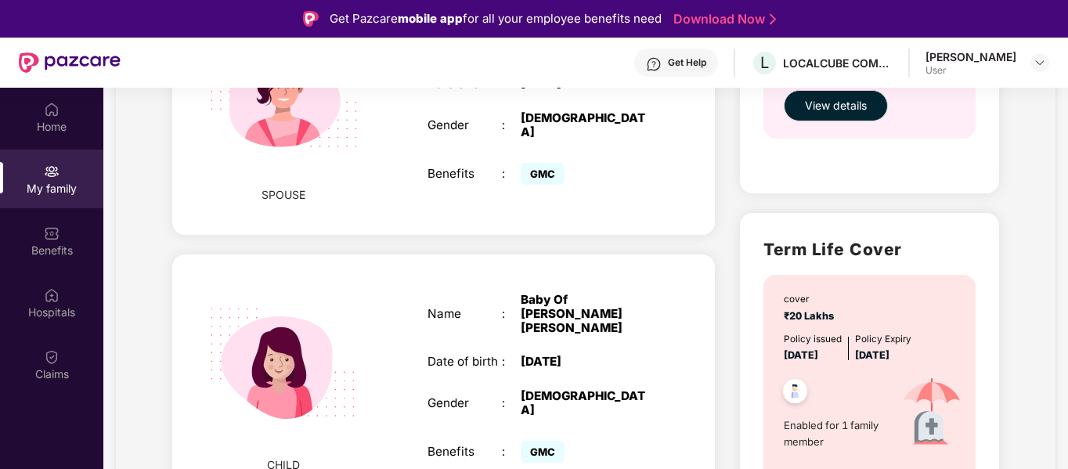
scroll to position [781, 0]
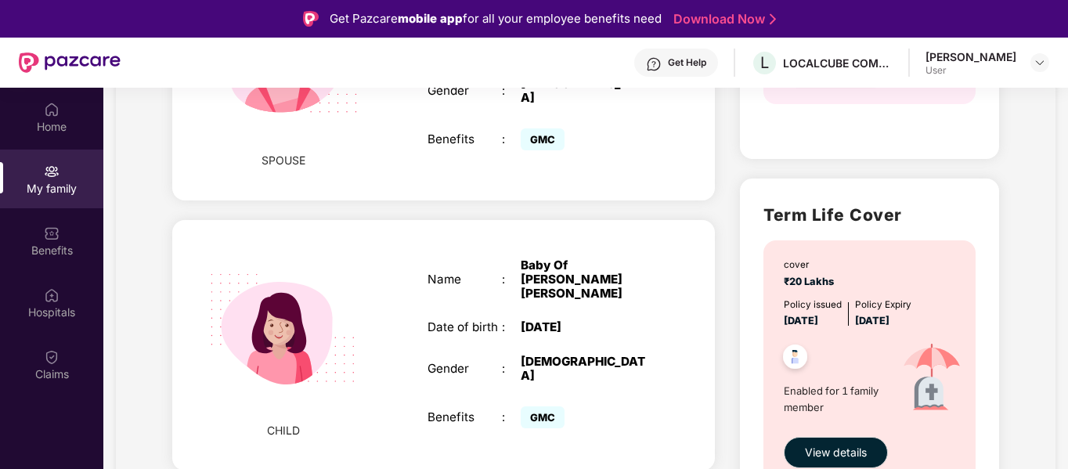
click at [591, 268] on div "Baby Of Shubha J S" at bounding box center [586, 279] width 131 height 43
click at [52, 281] on div "Hospitals" at bounding box center [51, 302] width 103 height 59
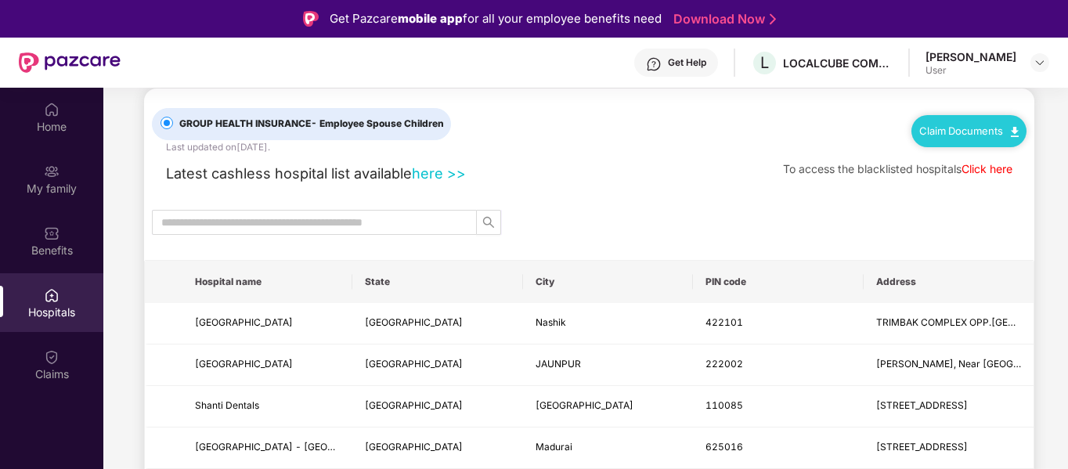
scroll to position [0, 0]
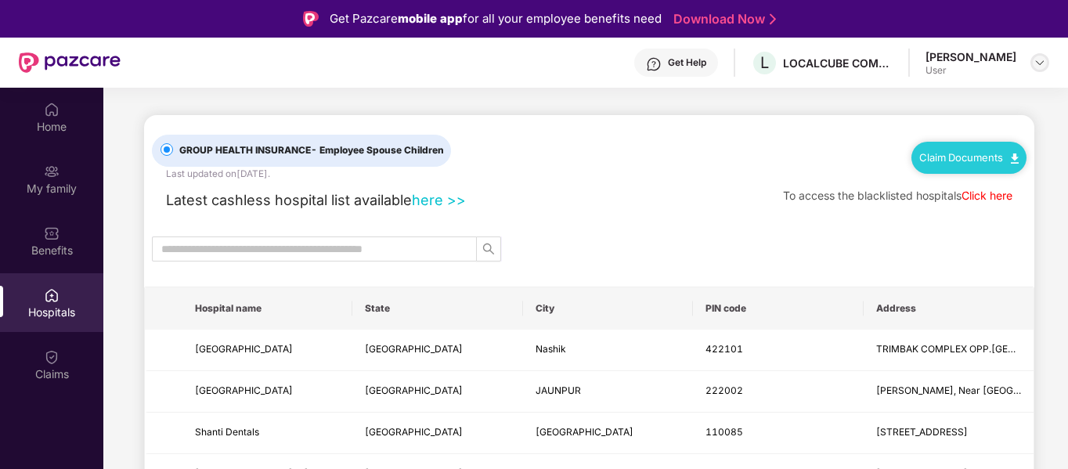
click at [1040, 67] on img at bounding box center [1039, 62] width 13 height 13
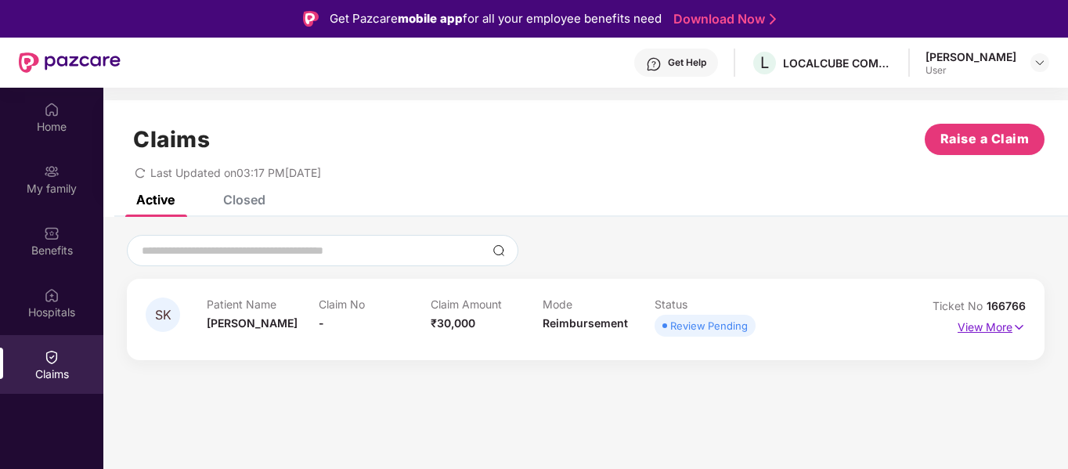
click at [1006, 326] on p "View More" at bounding box center [991, 325] width 68 height 21
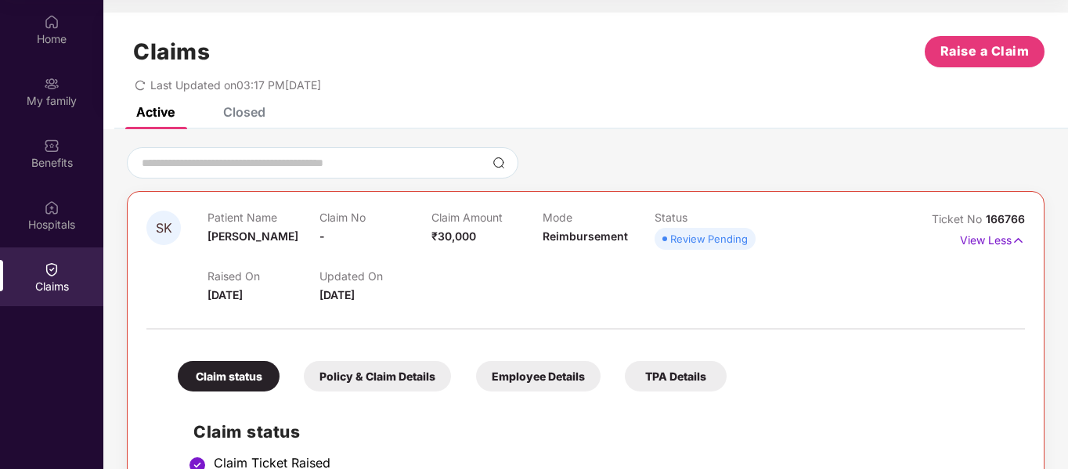
click at [414, 380] on div "Policy & Claim Details" at bounding box center [377, 376] width 147 height 31
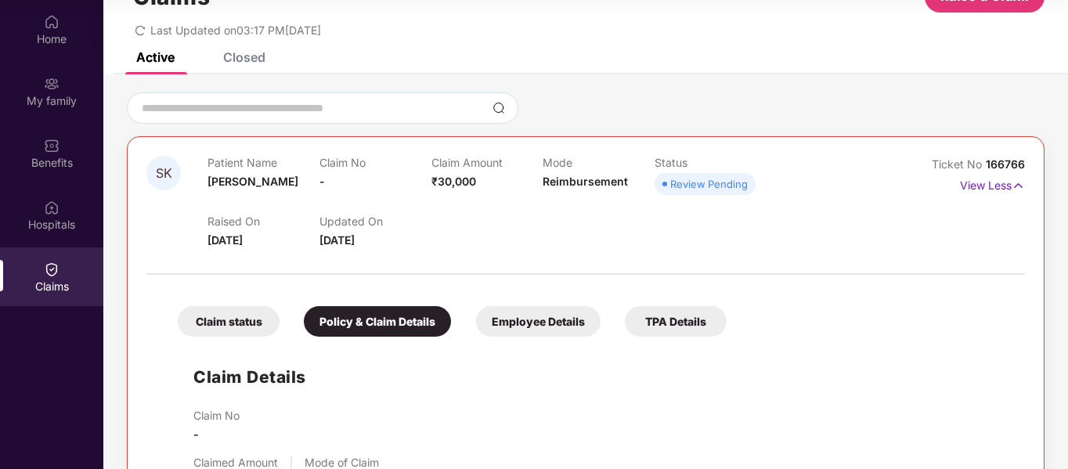
scroll to position [78, 0]
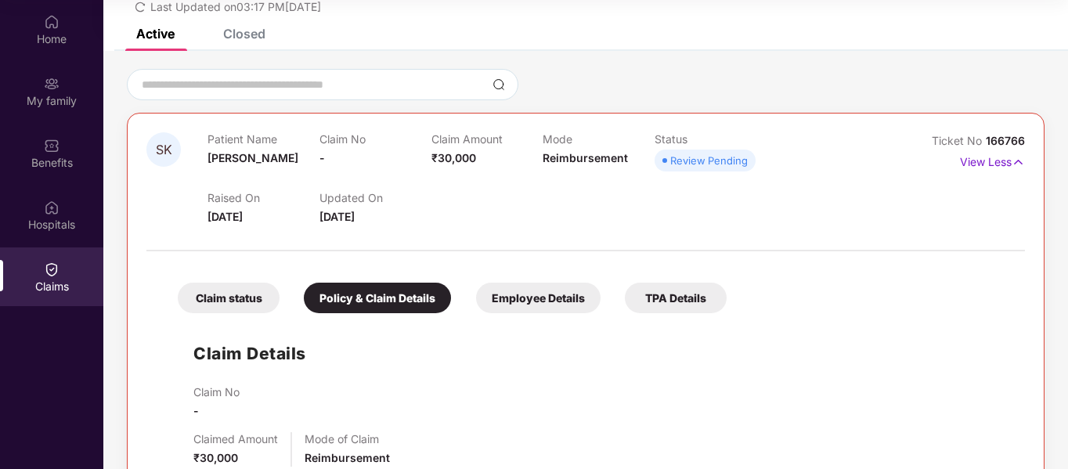
click at [545, 297] on div "Employee Details" at bounding box center [538, 298] width 124 height 31
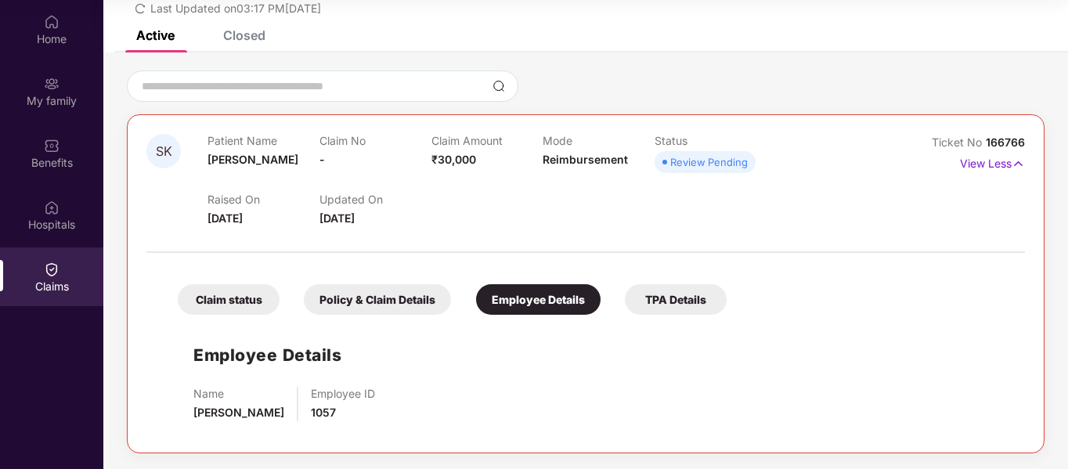
click at [658, 297] on div "TPA Details" at bounding box center [676, 299] width 102 height 31
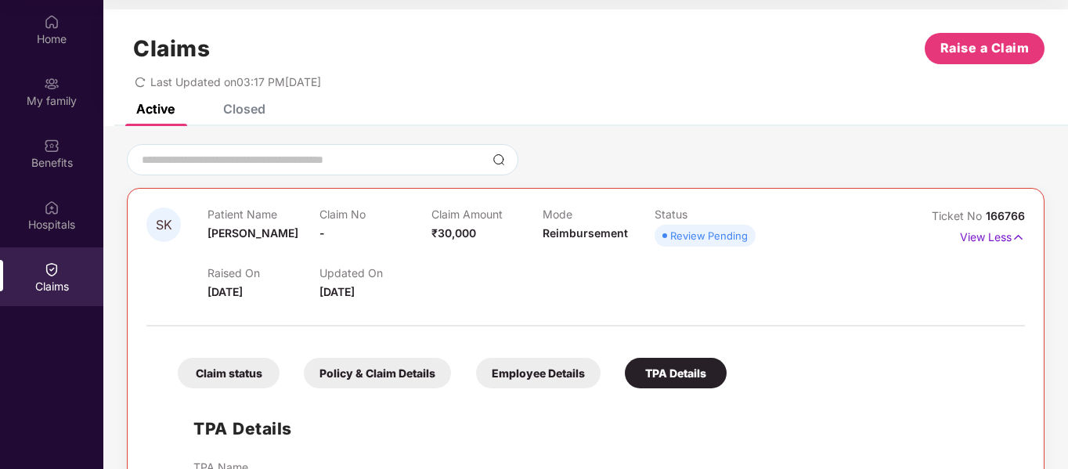
scroll to position [0, 0]
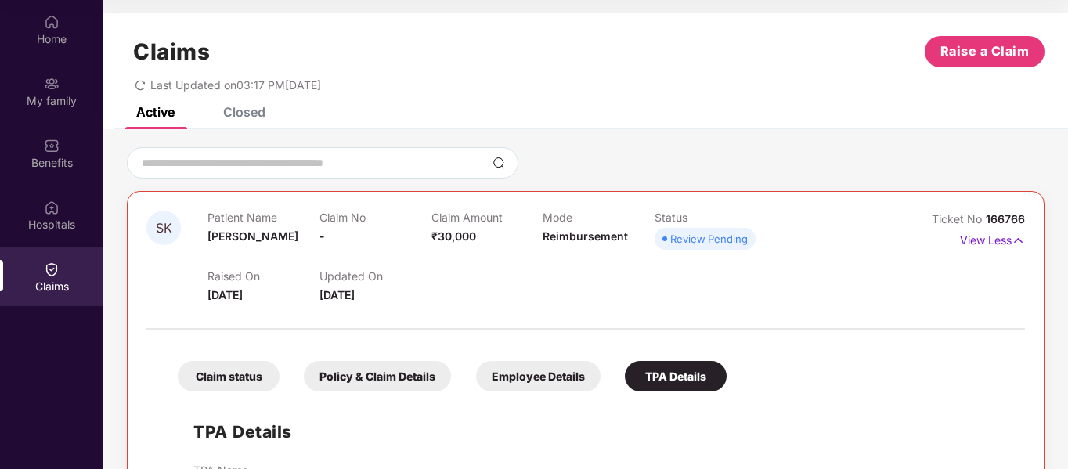
click at [352, 380] on div "Policy & Claim Details" at bounding box center [377, 376] width 147 height 31
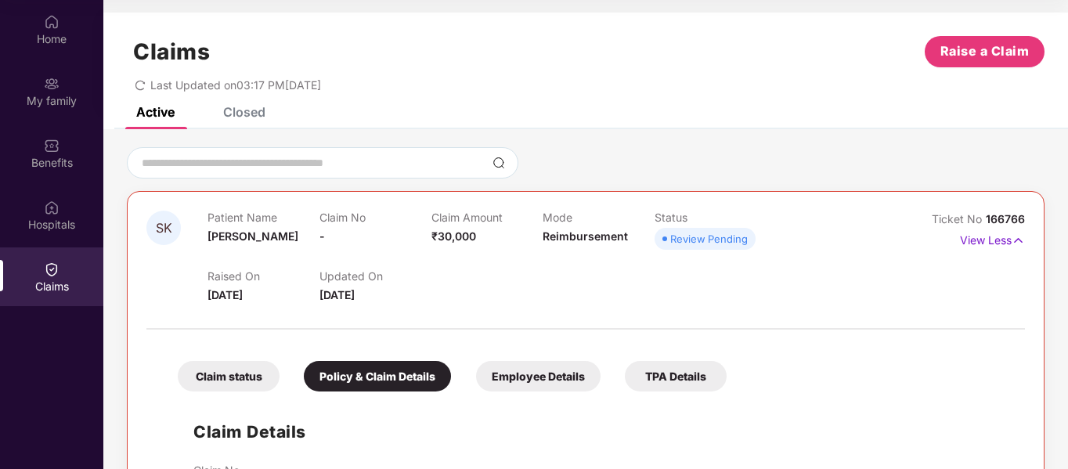
click at [249, 117] on div "Closed" at bounding box center [244, 112] width 42 height 16
